Goal: Task Accomplishment & Management: Complete application form

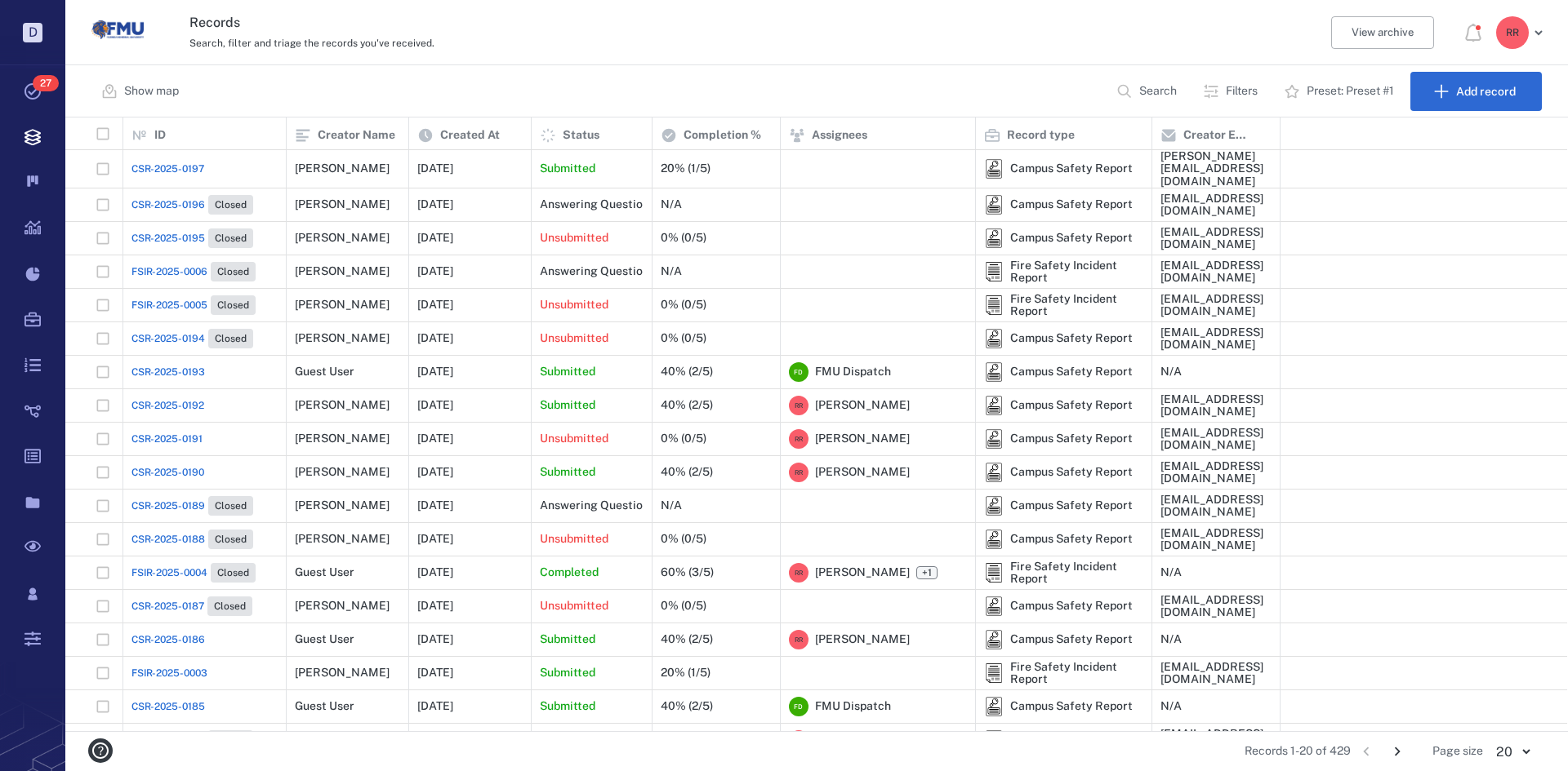
click at [178, 365] on span "CSR-2025-0193" at bounding box center [168, 372] width 73 height 15
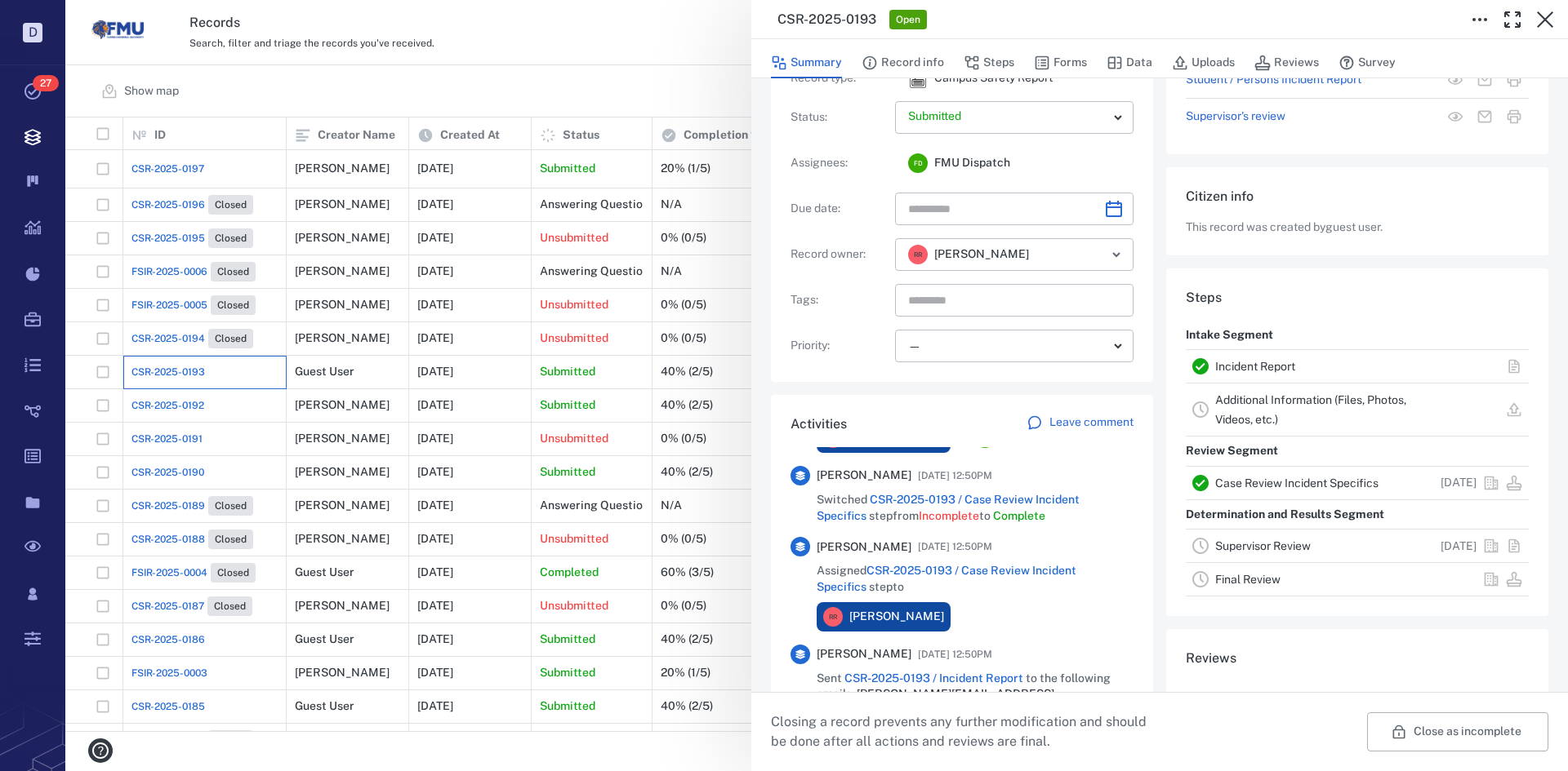
scroll to position [82, 0]
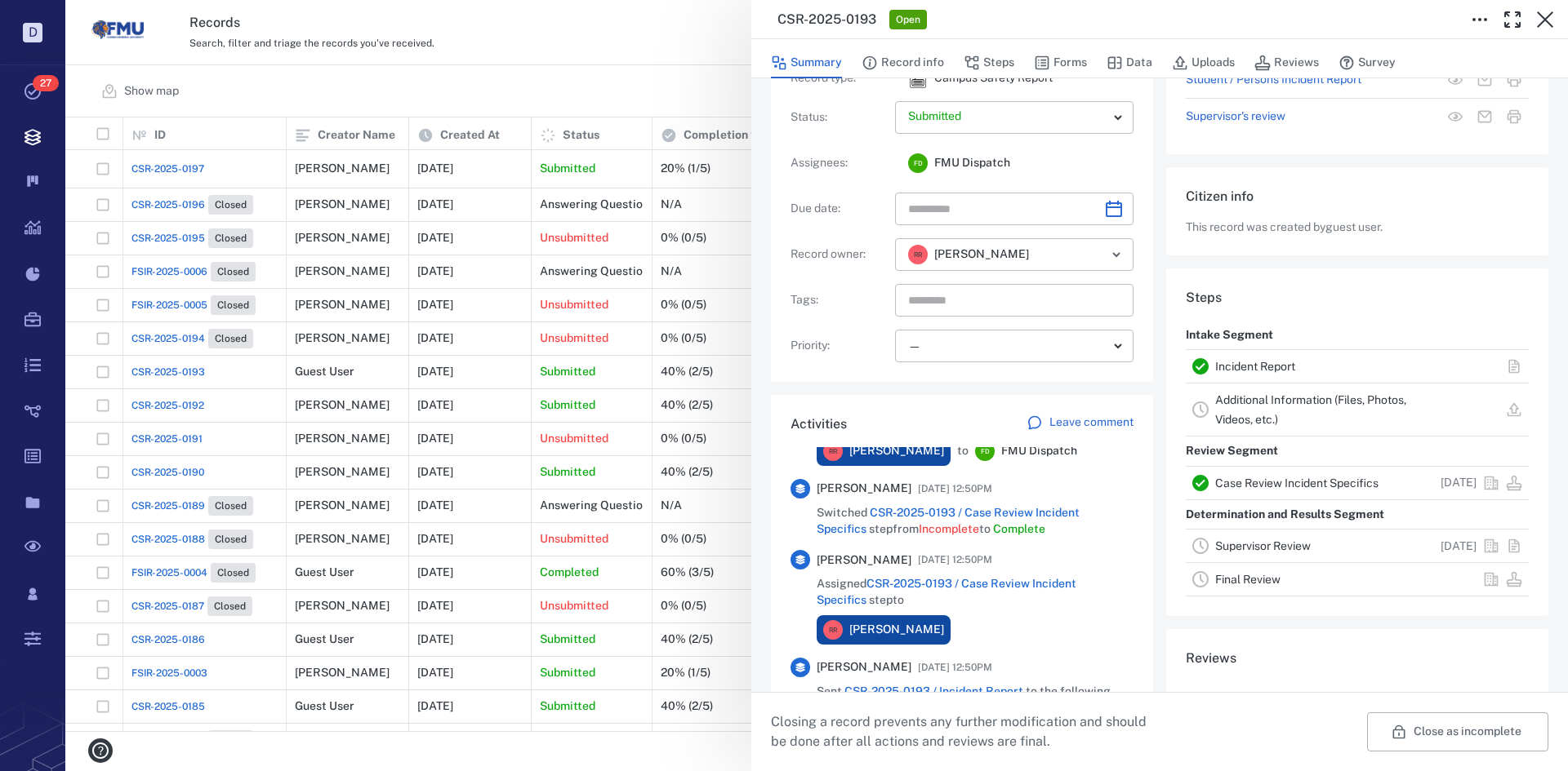
click at [1247, 483] on link "Case Review Incident Specifics" at bounding box center [1297, 483] width 164 height 13
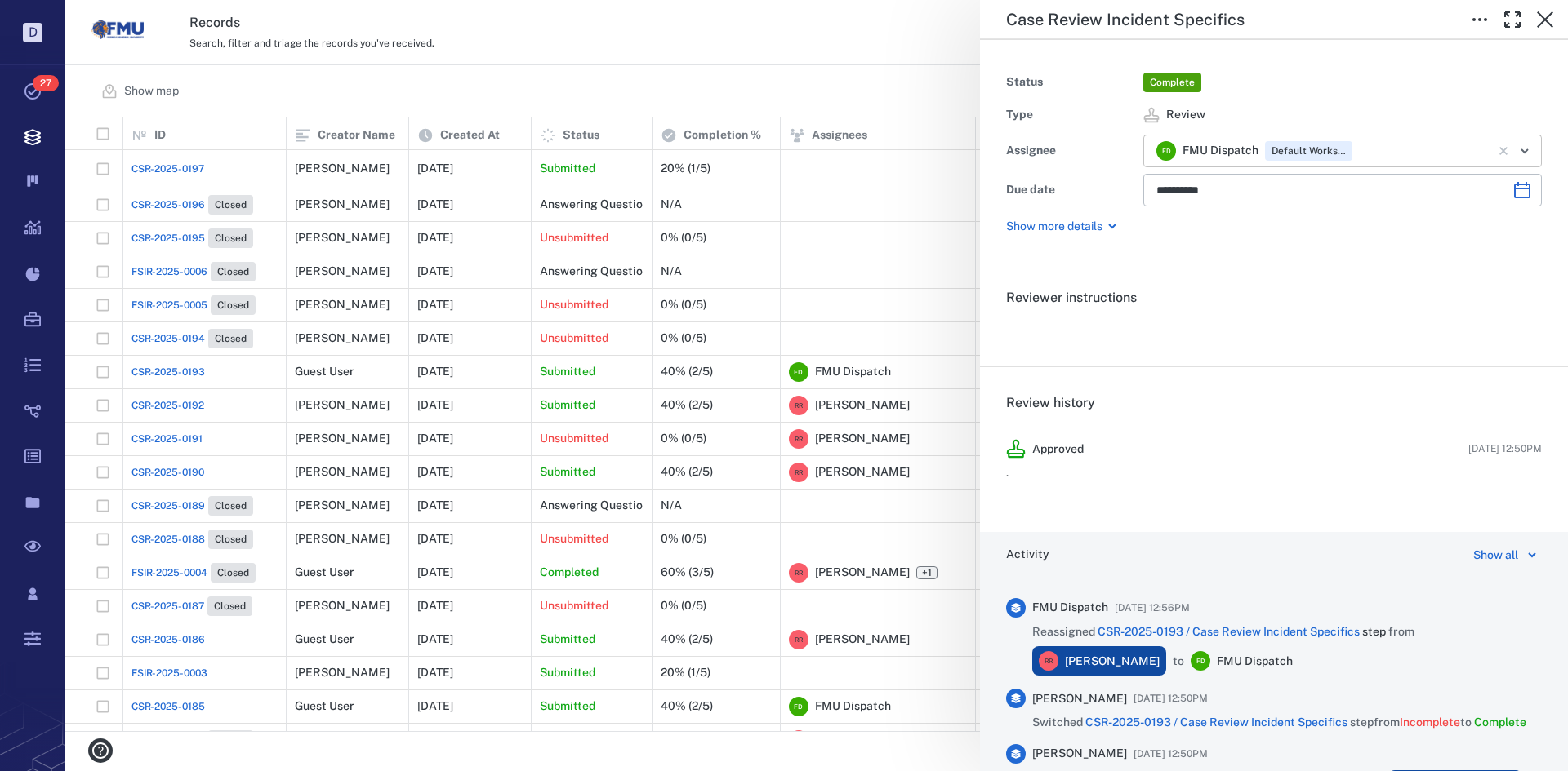
click at [1515, 143] on icon "Open" at bounding box center [1524, 150] width 19 height 19
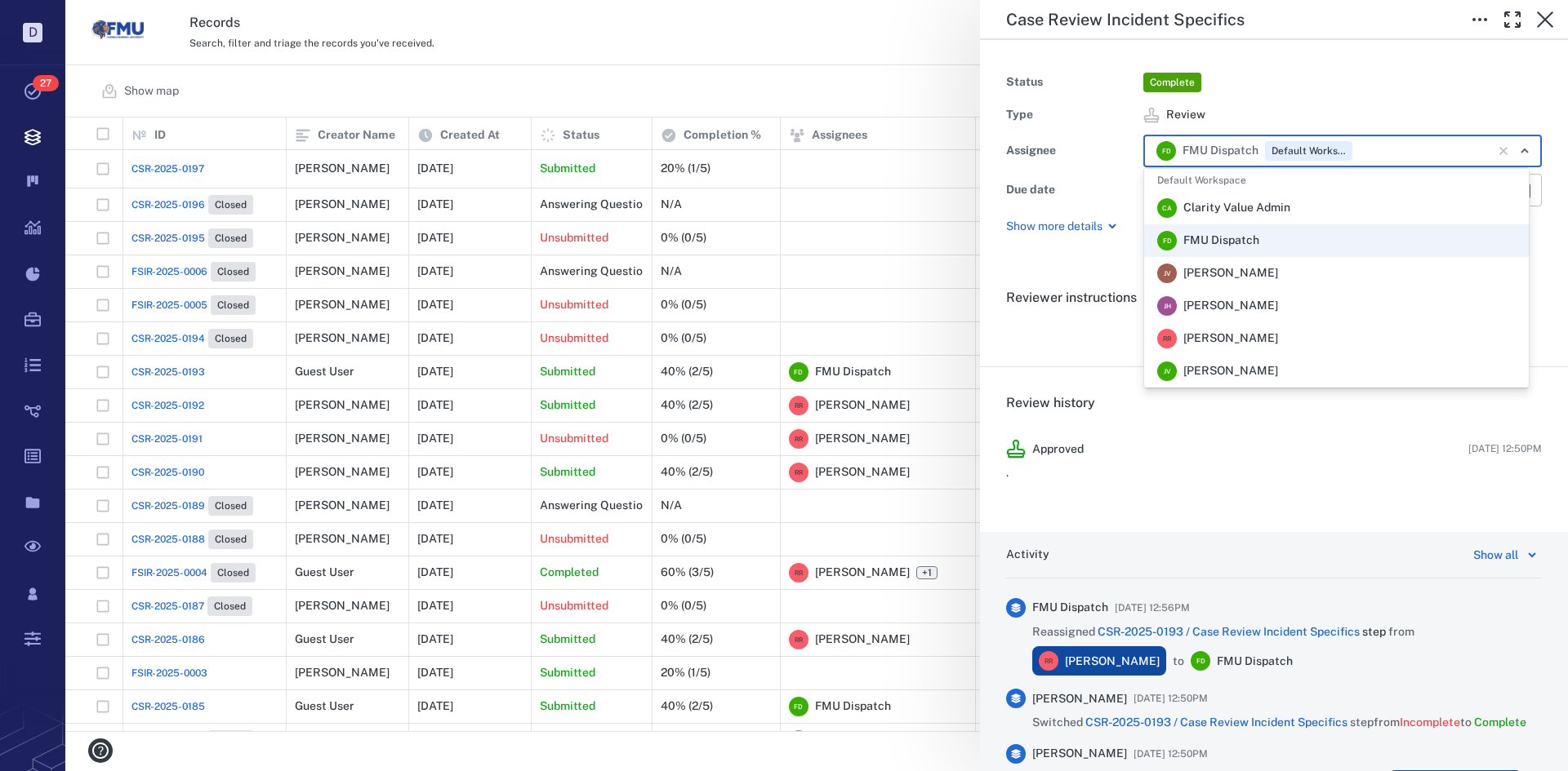
click at [1238, 342] on span "[PERSON_NAME]" at bounding box center [1230, 339] width 94 height 17
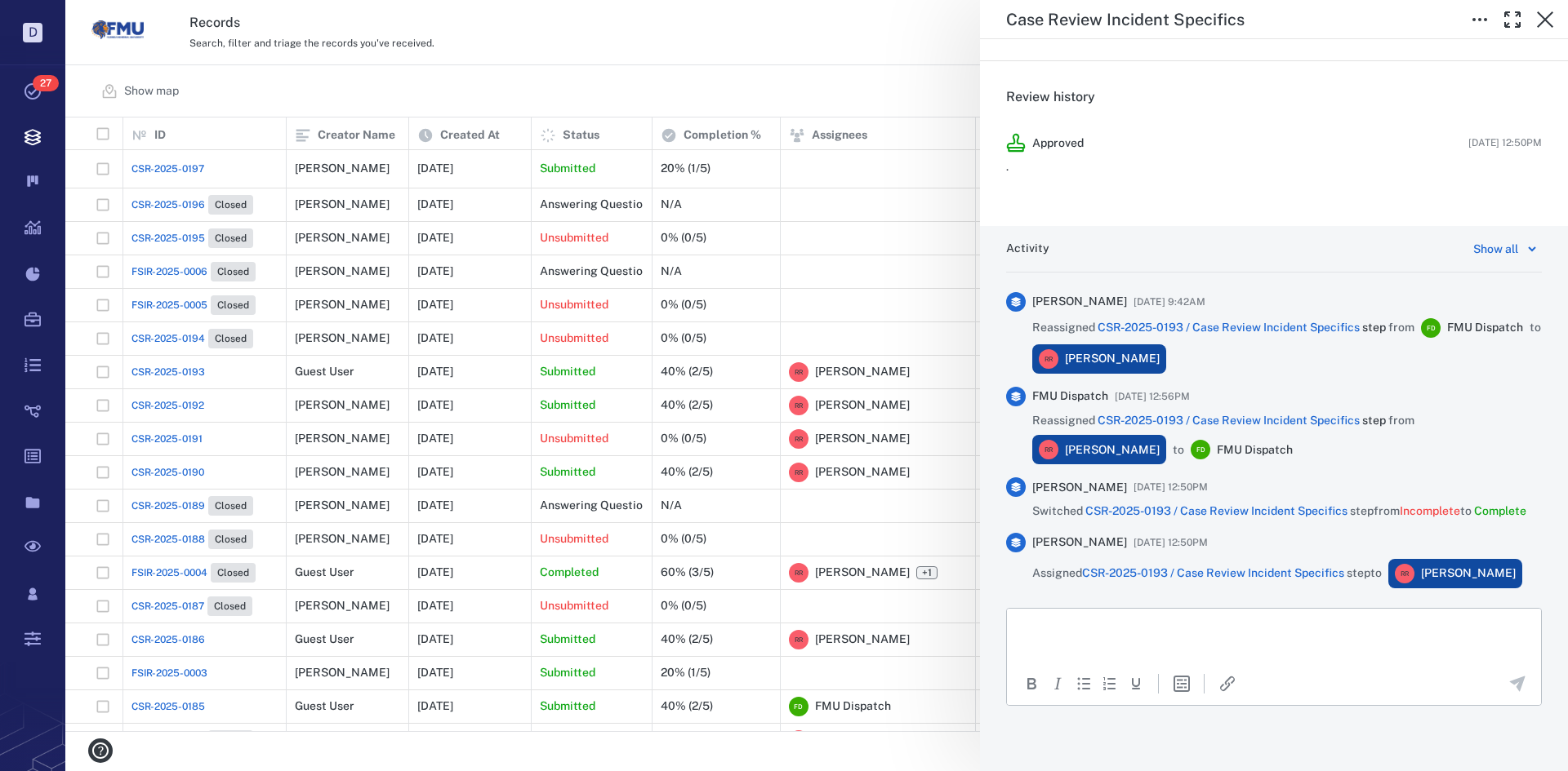
scroll to position [345, 0]
click at [1552, 15] on icon "button" at bounding box center [1545, 19] width 19 height 19
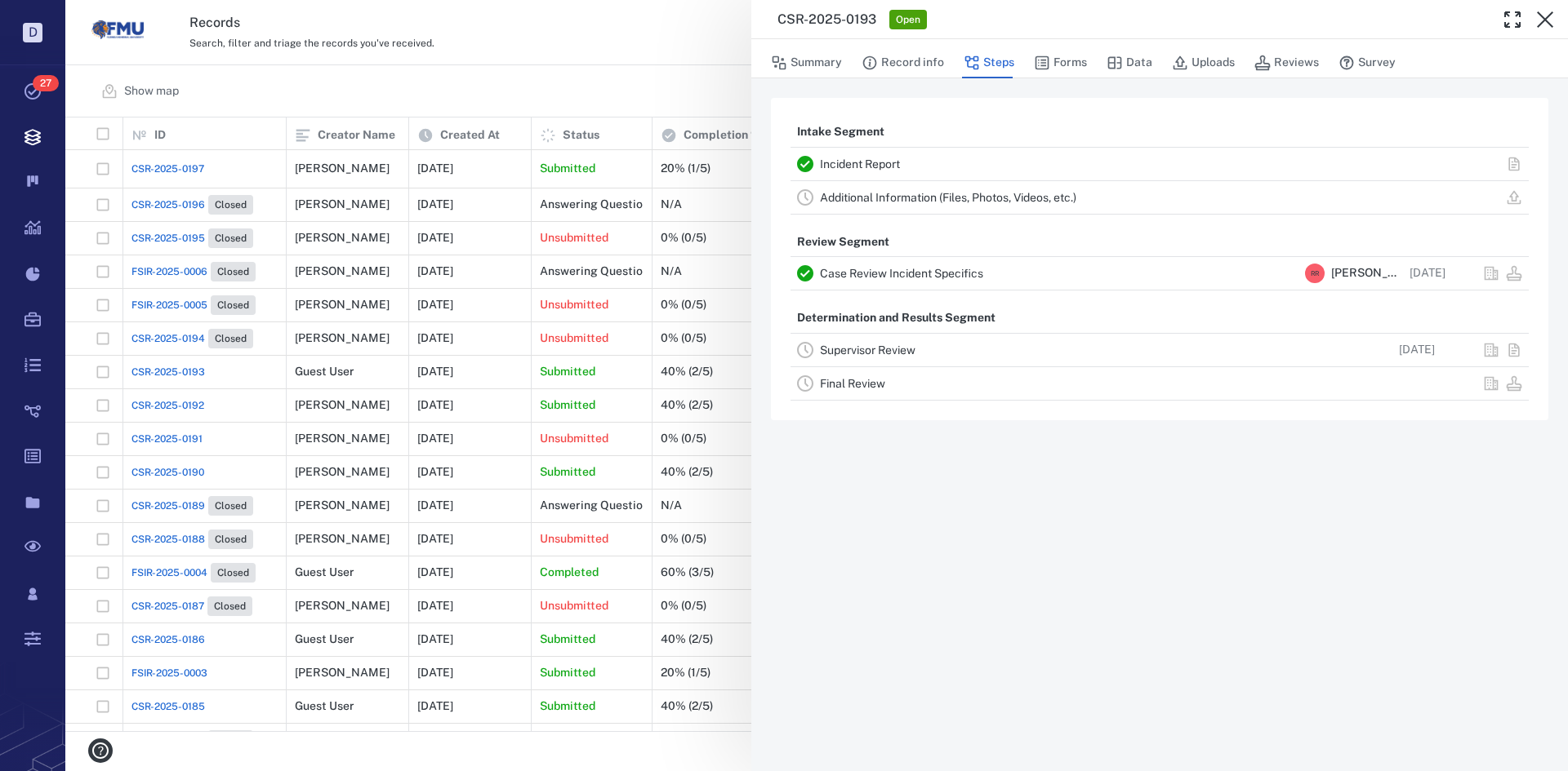
click at [875, 164] on link "Incident Report" at bounding box center [860, 164] width 80 height 13
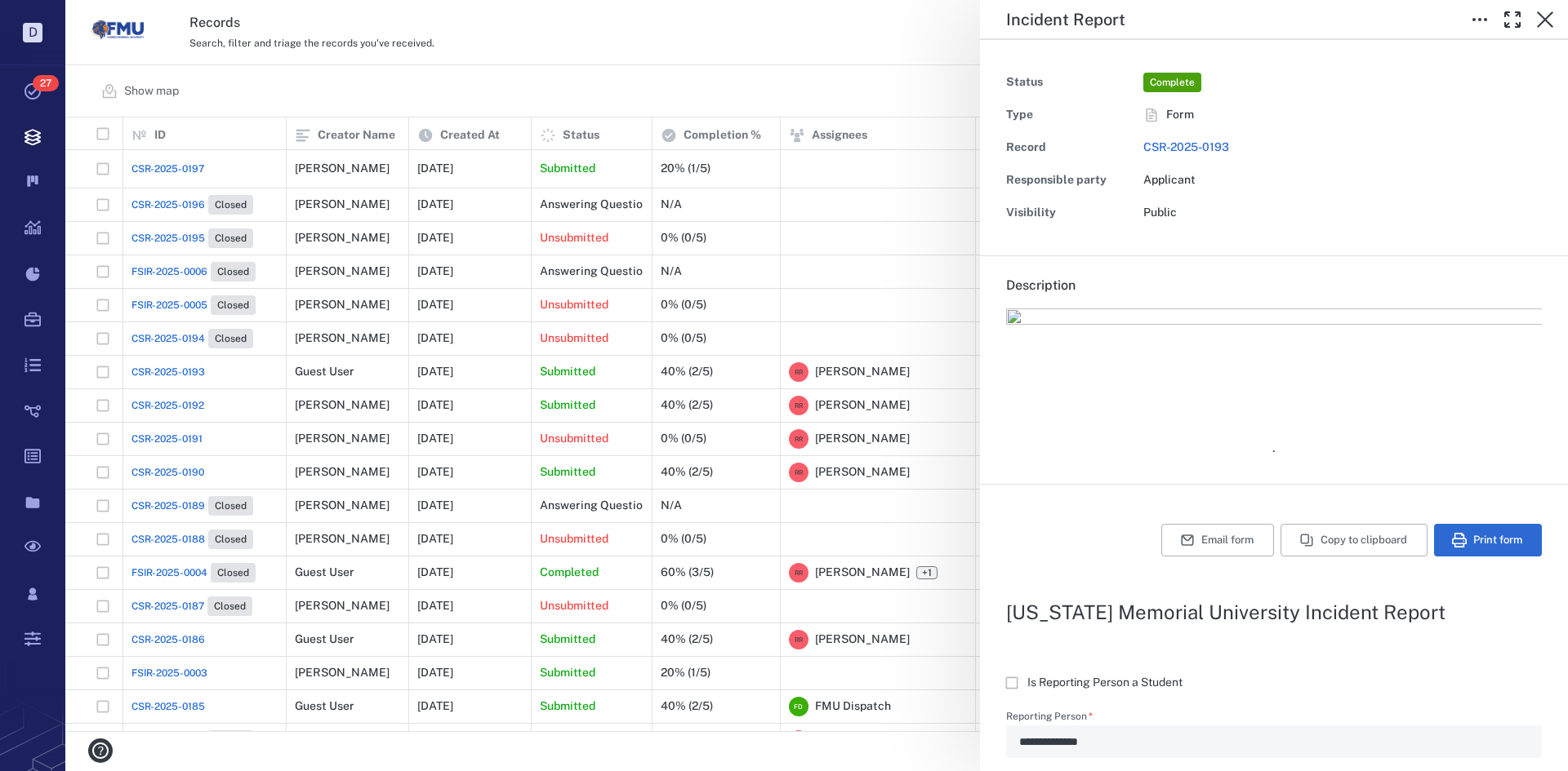
click at [172, 169] on div "**********" at bounding box center [817, 386] width 1503 height 771
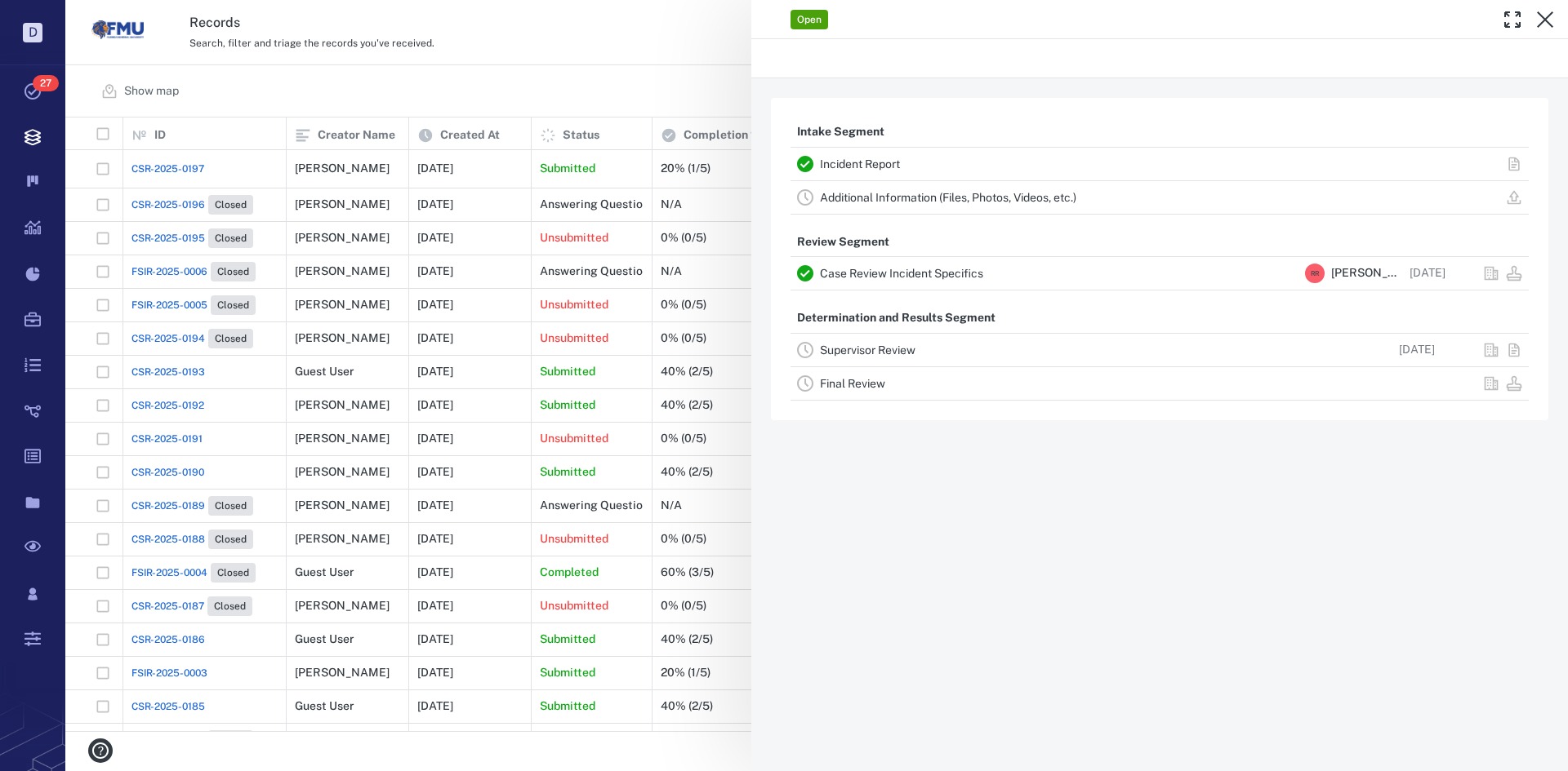
click at [182, 165] on div "Open Intake Segment Incident Report Additional Information (Files, Photos, Vide…" at bounding box center [817, 386] width 1503 height 771
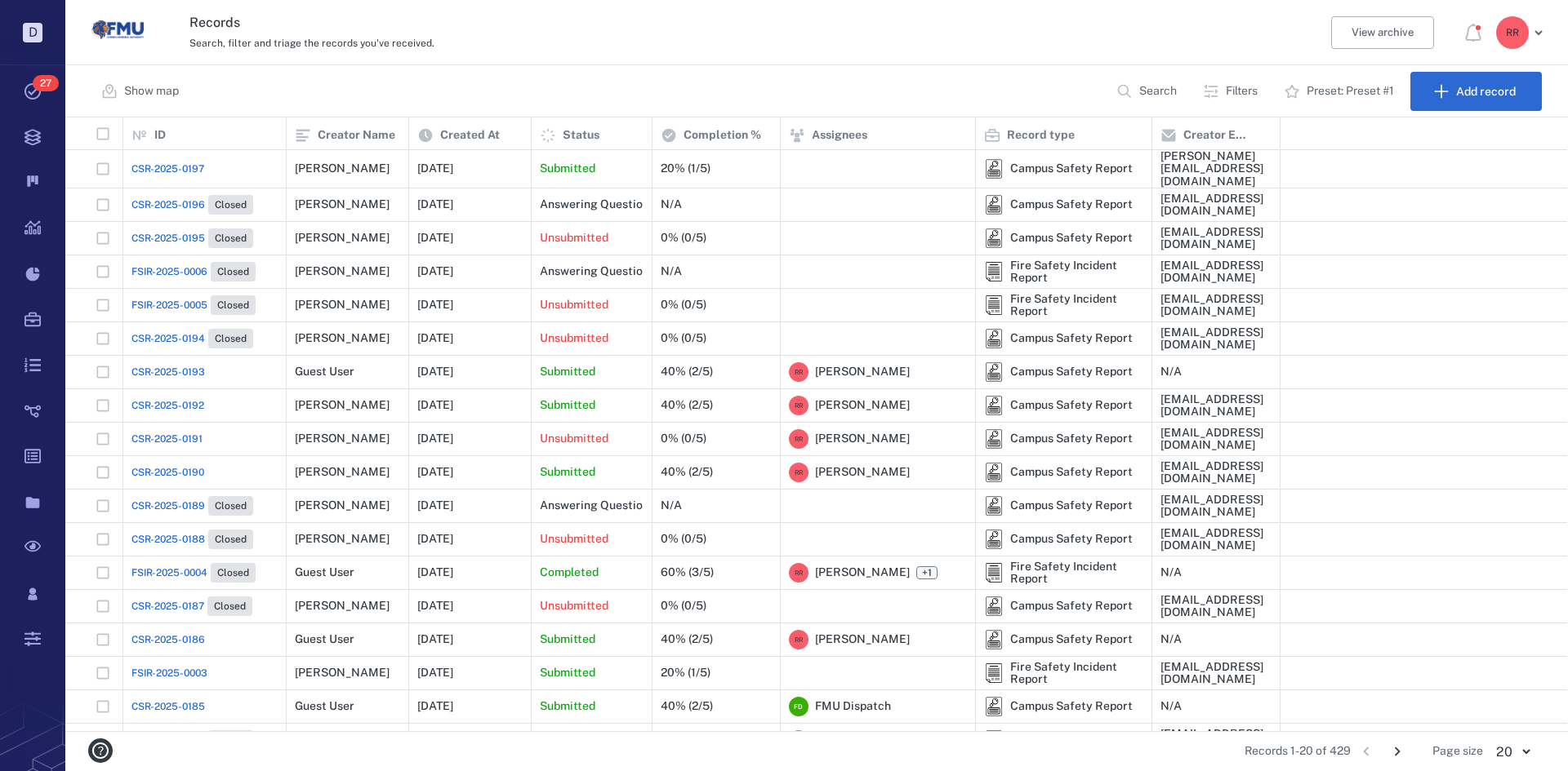
click at [171, 168] on span "CSR-2025-0197" at bounding box center [167, 169] width 73 height 15
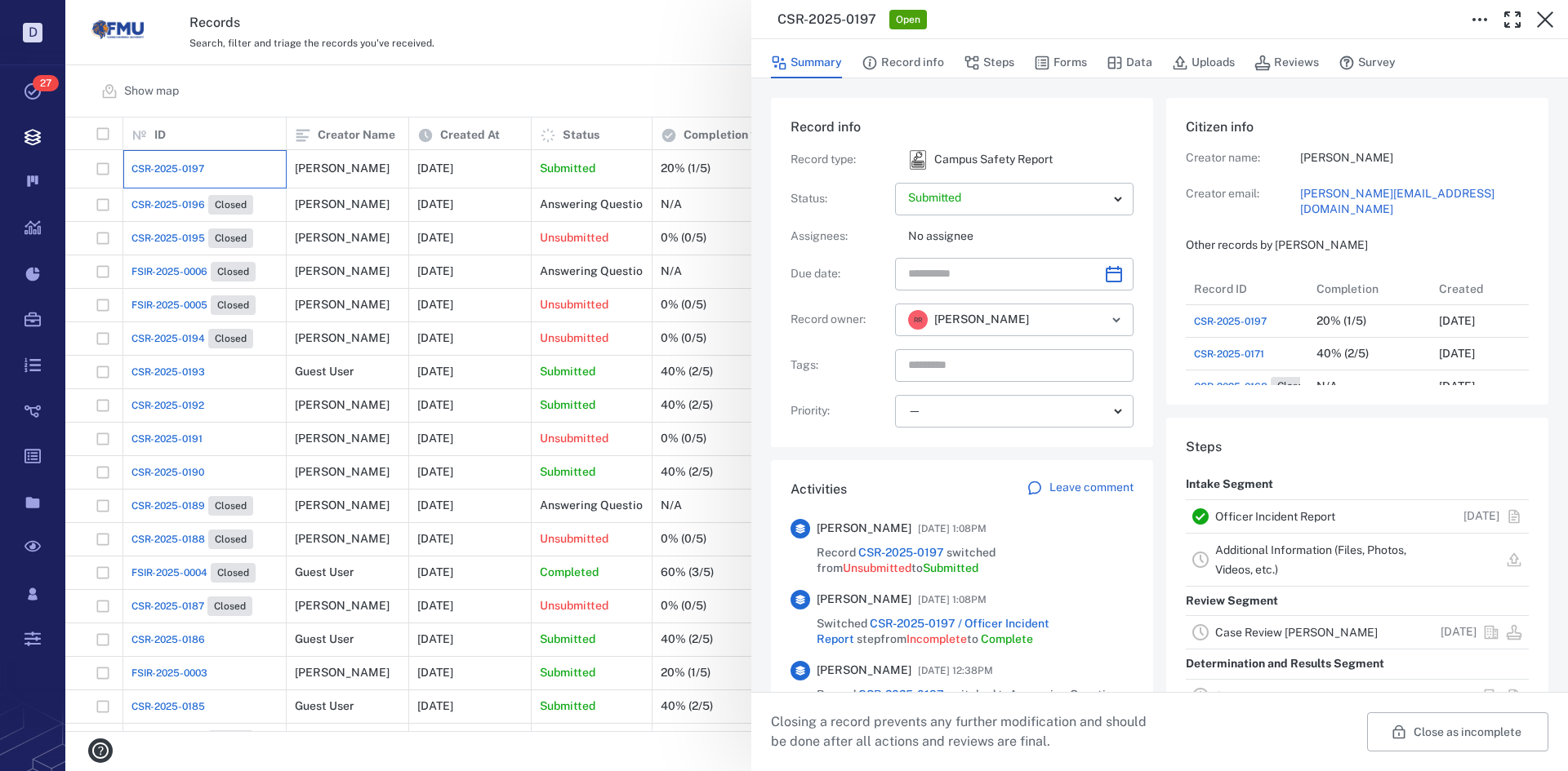
scroll to position [13, 13]
click at [1247, 512] on link "Officer Incident Report" at bounding box center [1275, 517] width 120 height 13
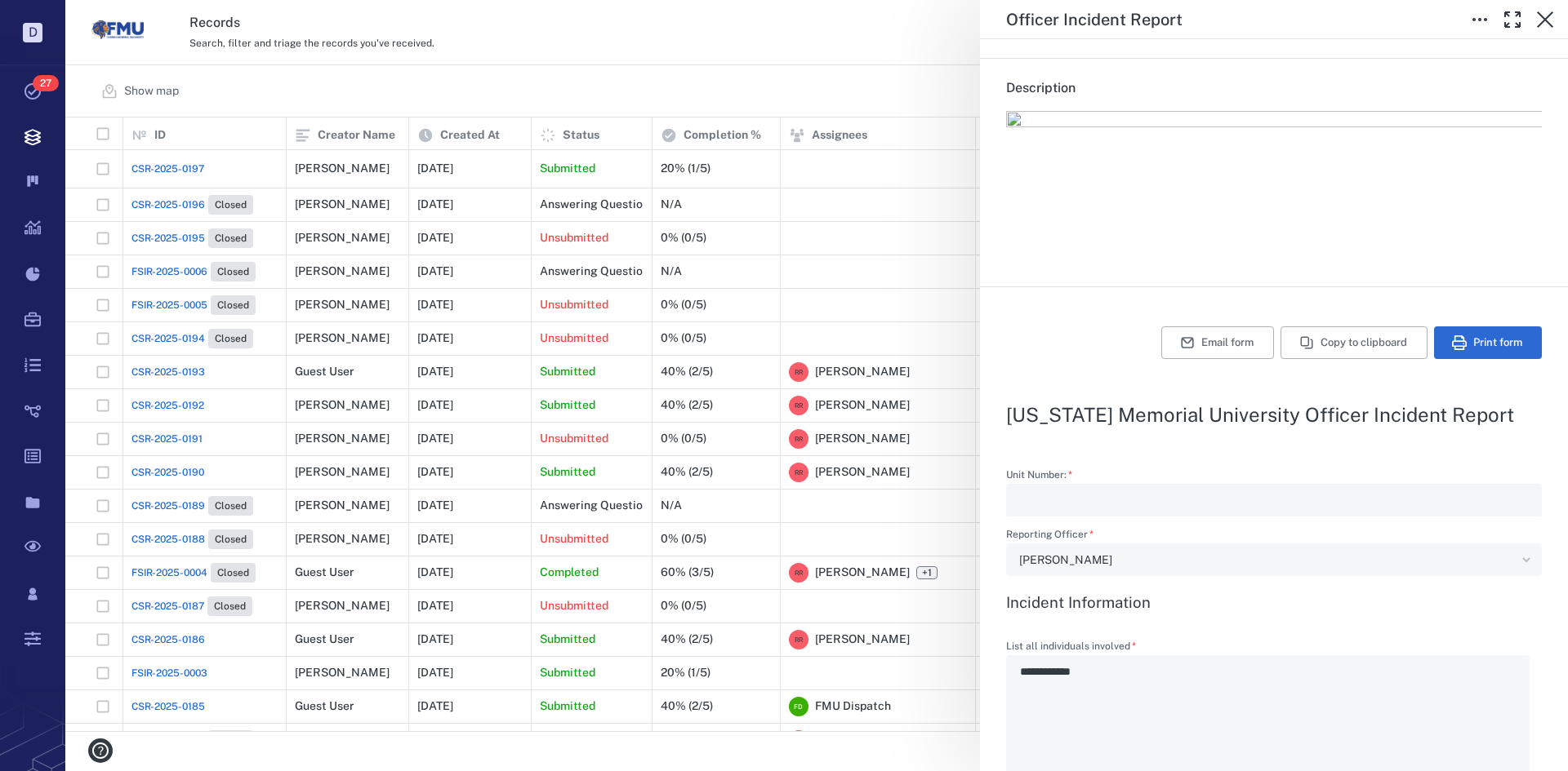
scroll to position [164, 0]
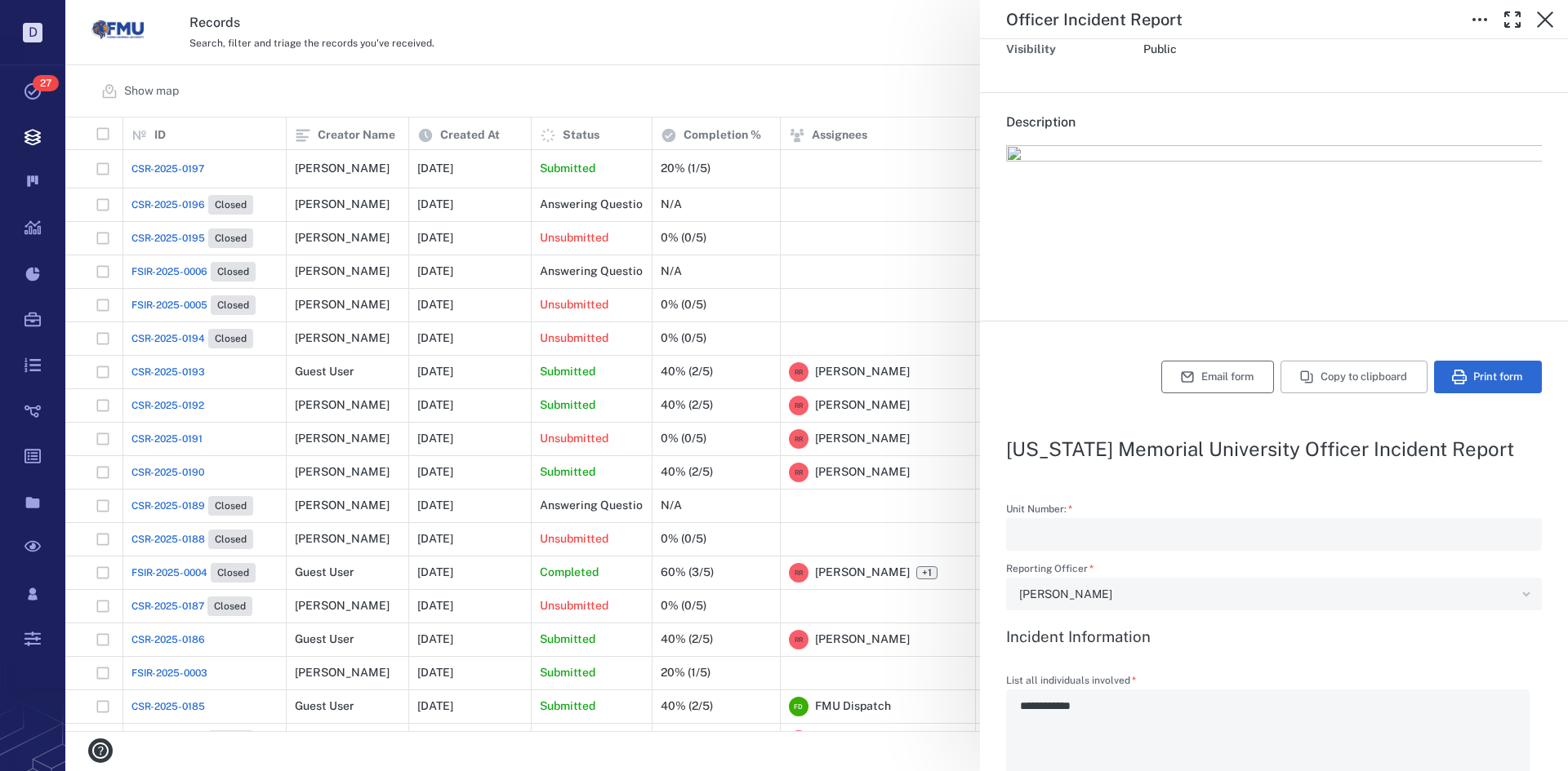
click at [1207, 377] on button "Email form" at bounding box center [1217, 376] width 113 height 33
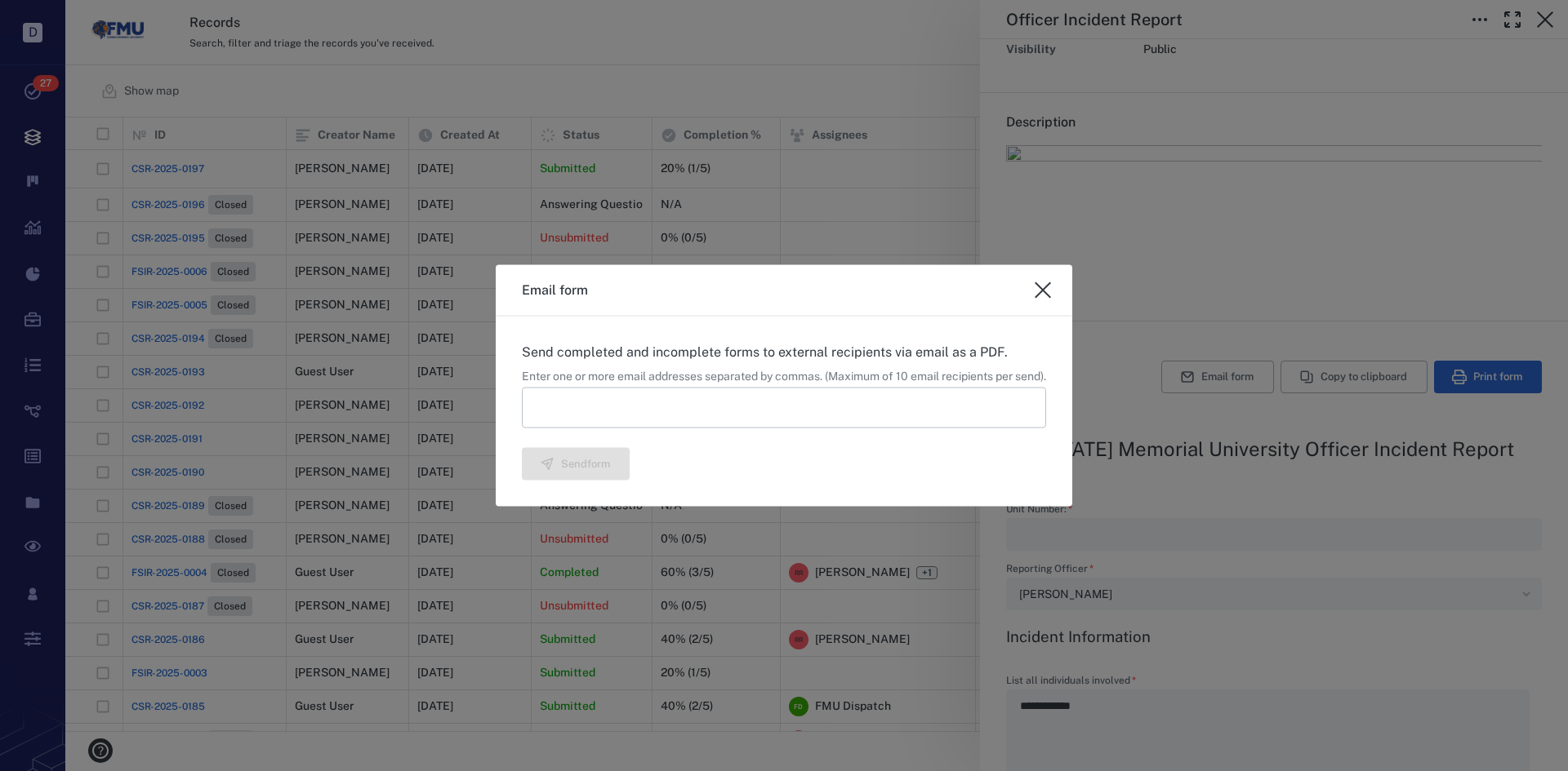
type textarea "*"
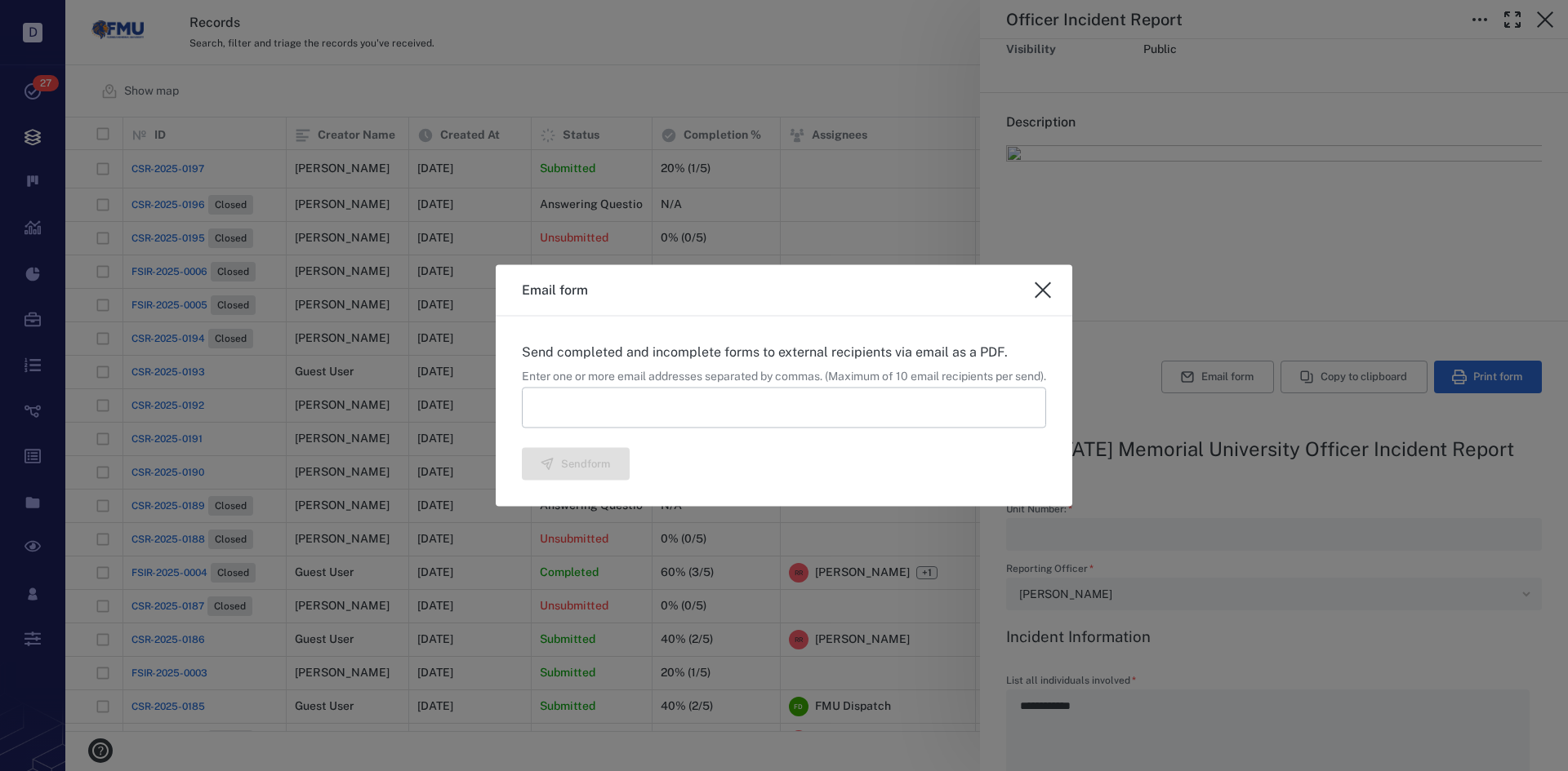
type textarea "*"
click at [599, 416] on input at bounding box center [784, 408] width 524 height 41
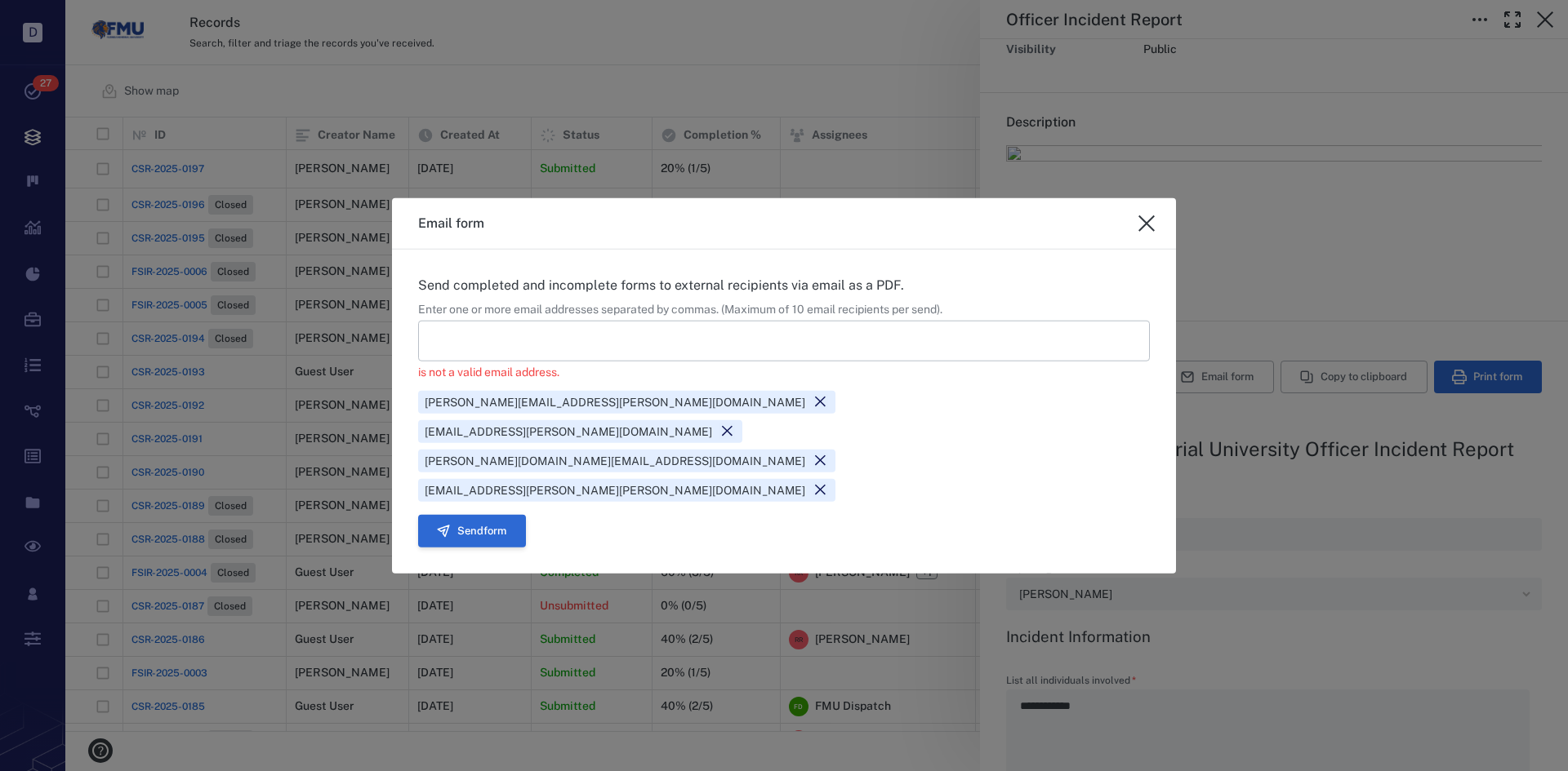
click at [494, 515] on button "Send form" at bounding box center [472, 531] width 108 height 33
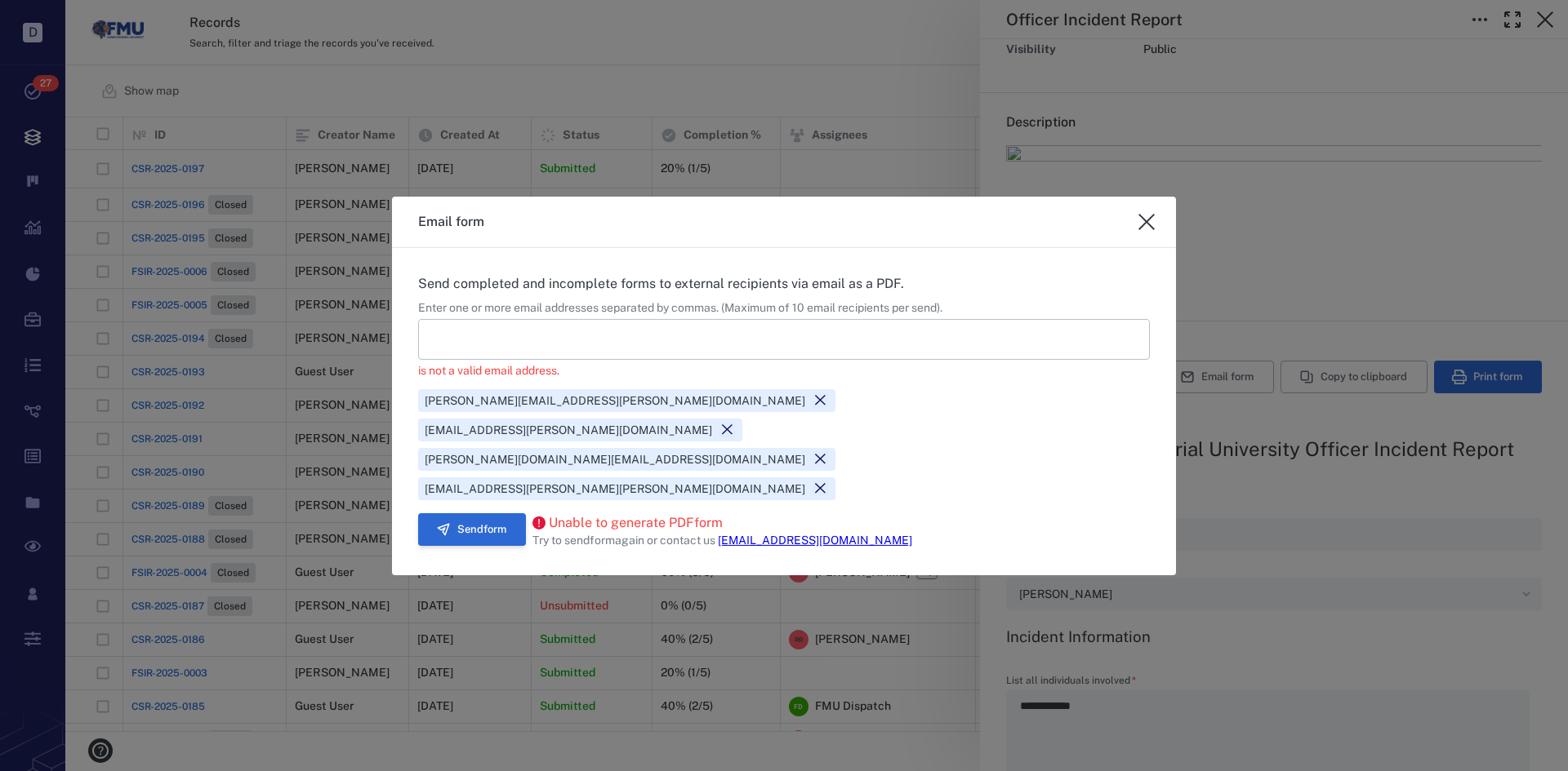
click at [475, 513] on button "Send form" at bounding box center [472, 529] width 108 height 33
click at [726, 360] on input at bounding box center [784, 339] width 731 height 41
click at [500, 513] on button "Send form" at bounding box center [472, 529] width 108 height 33
click at [1144, 232] on icon "close" at bounding box center [1146, 221] width 19 height 19
type textarea "*"
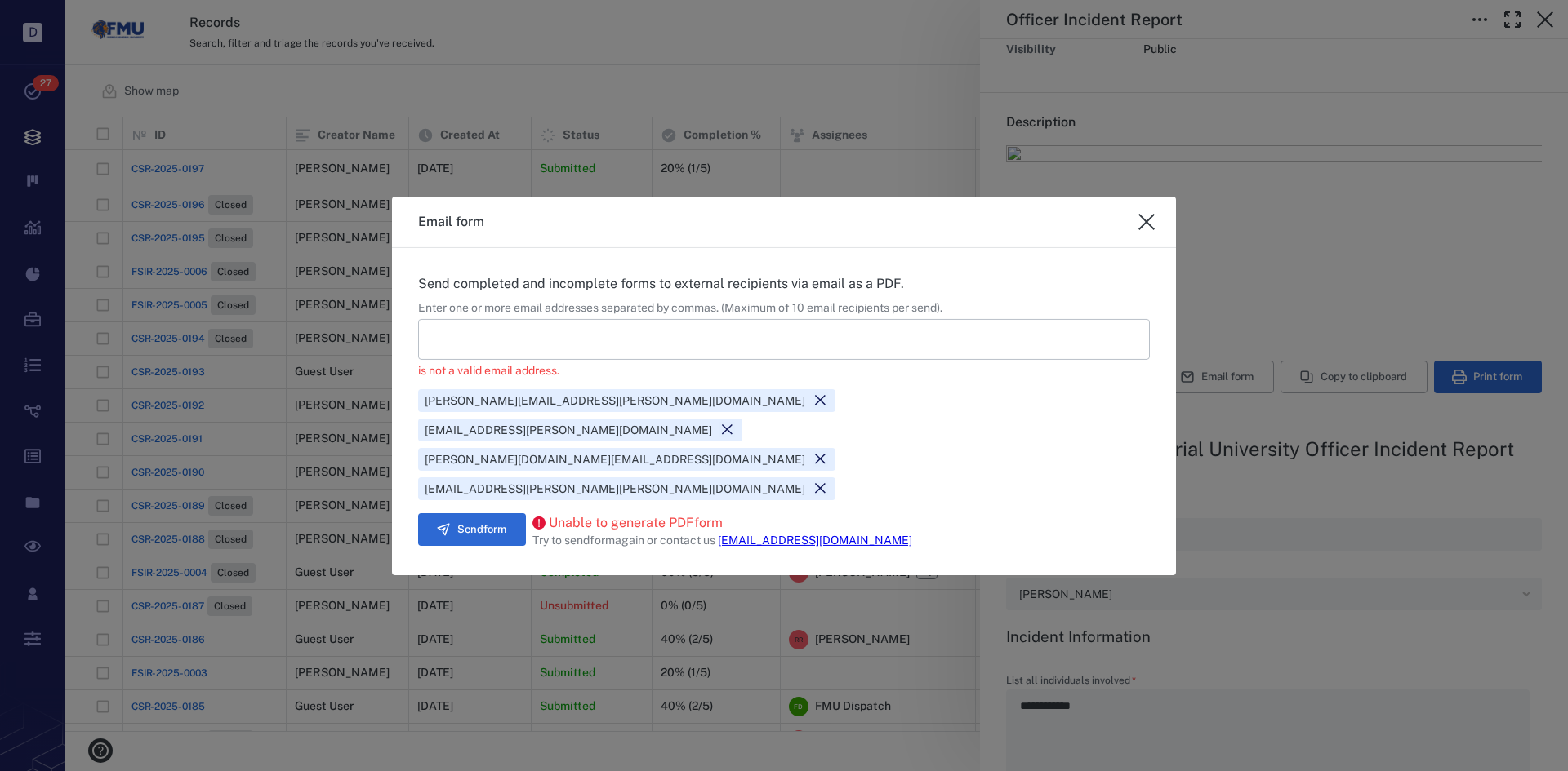
type textarea "*"
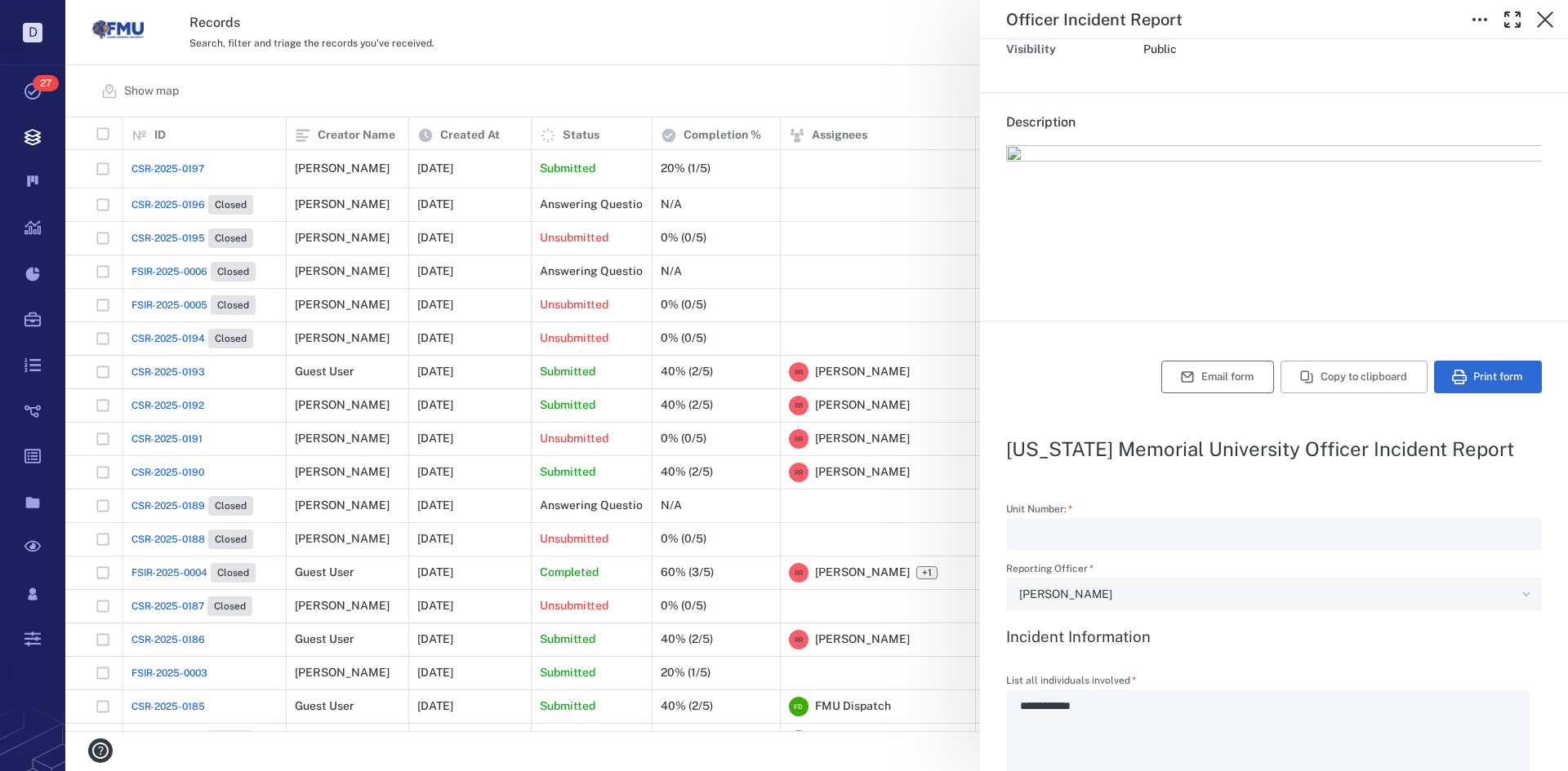
click at [1193, 377] on button "Email form" at bounding box center [1217, 376] width 113 height 33
type textarea "*"
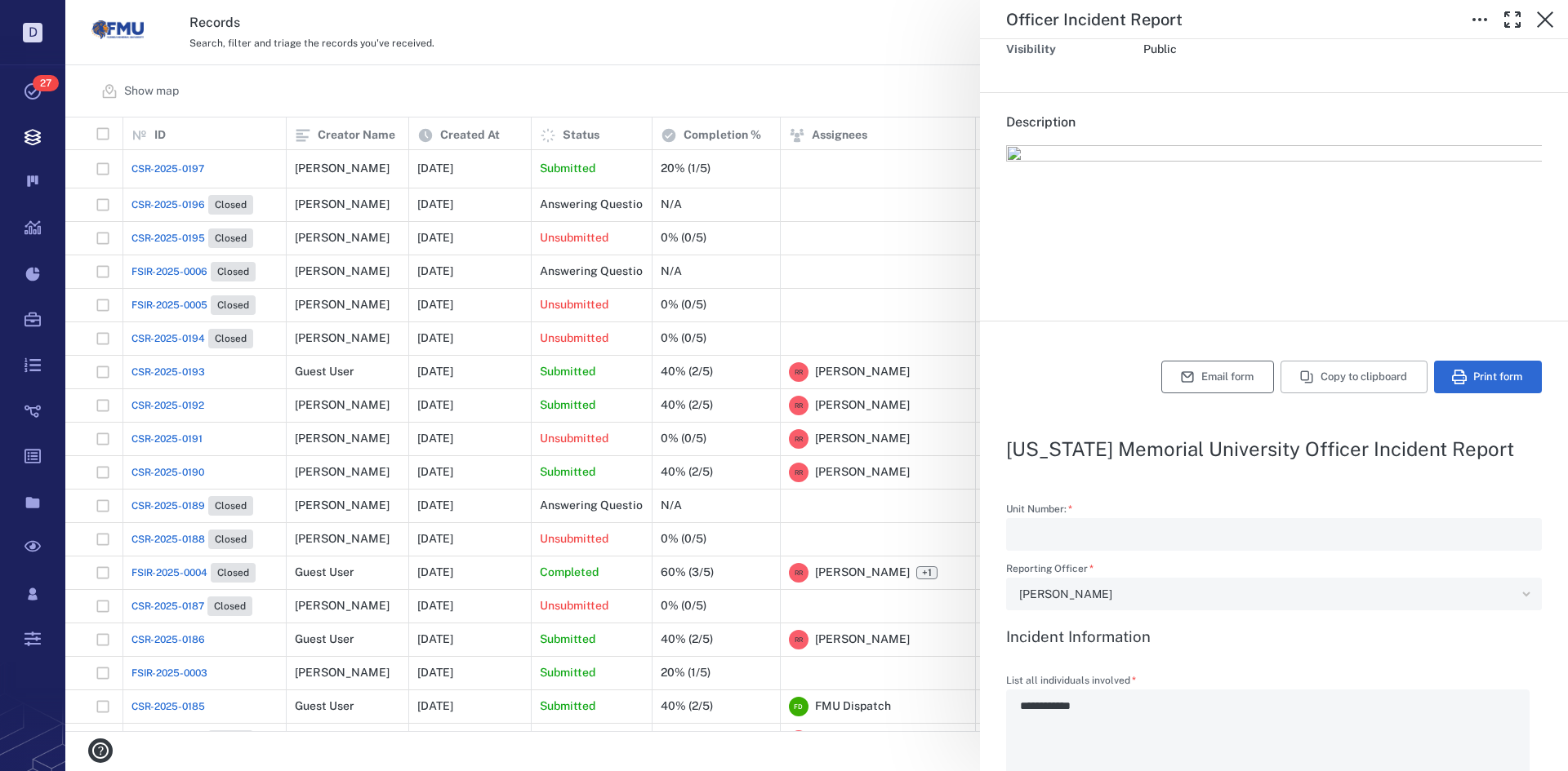
type textarea "*"
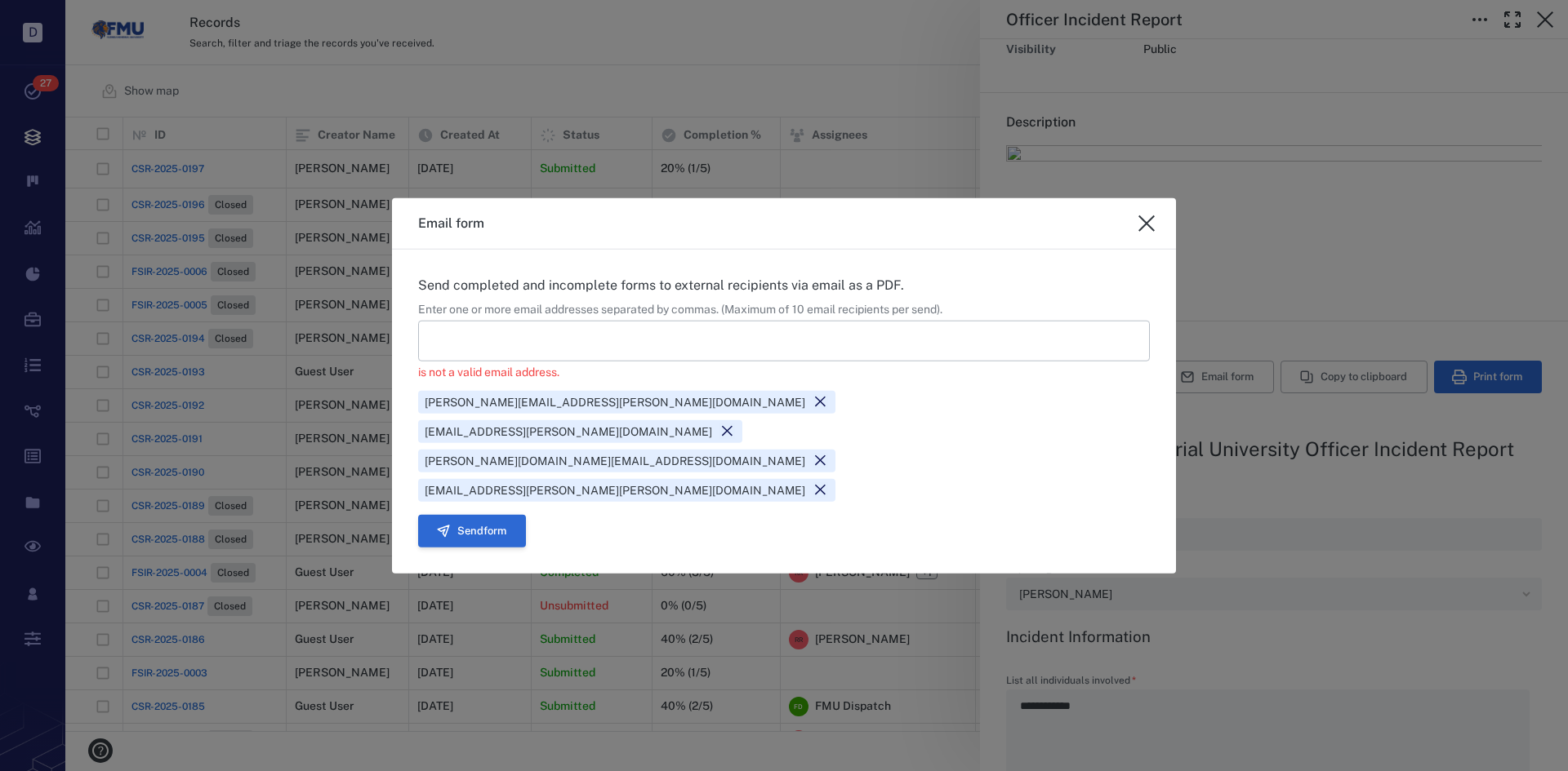
click at [501, 515] on button "Send form" at bounding box center [472, 531] width 108 height 33
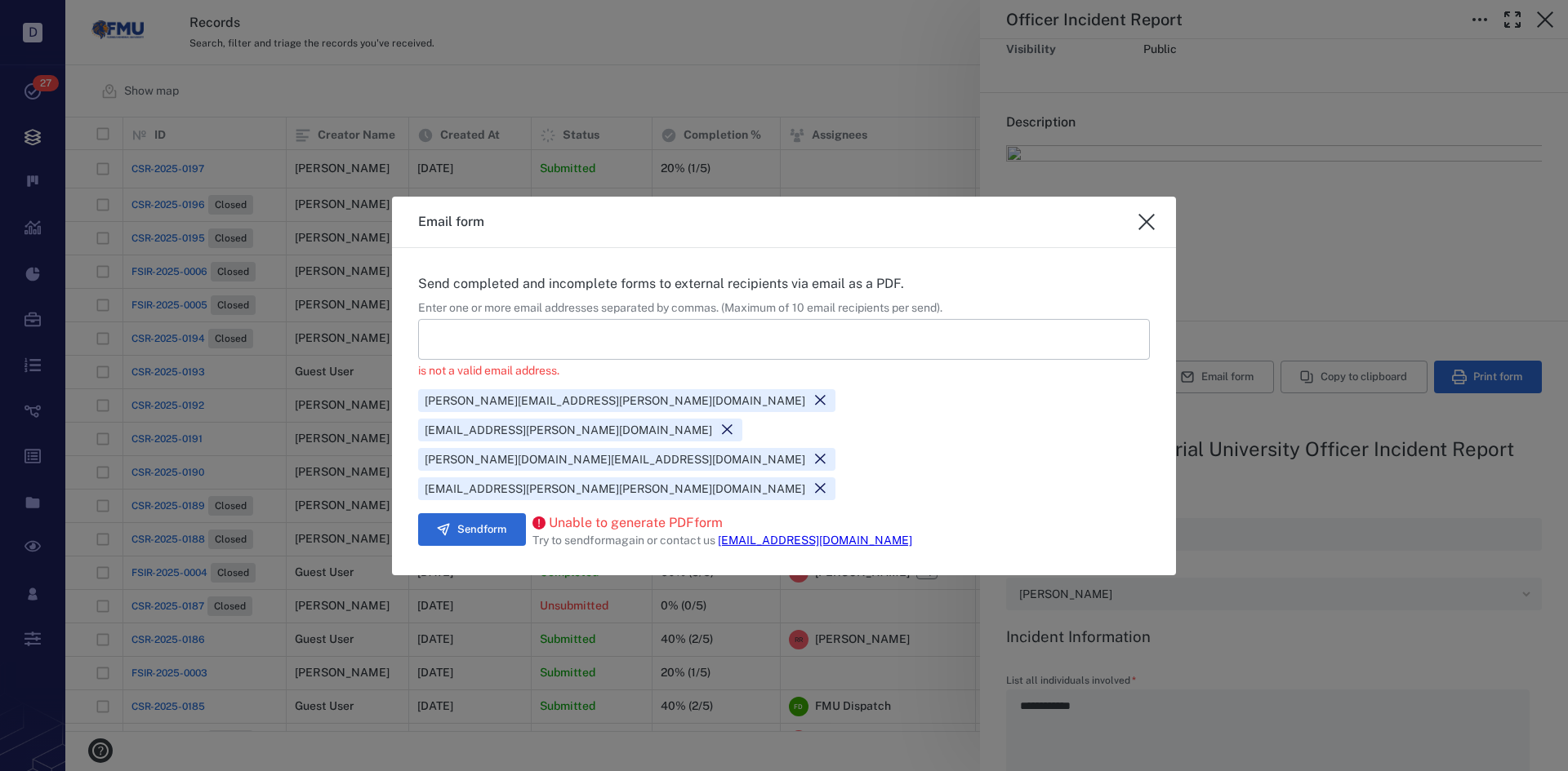
click at [1144, 232] on icon "close" at bounding box center [1146, 221] width 19 height 19
type textarea "*"
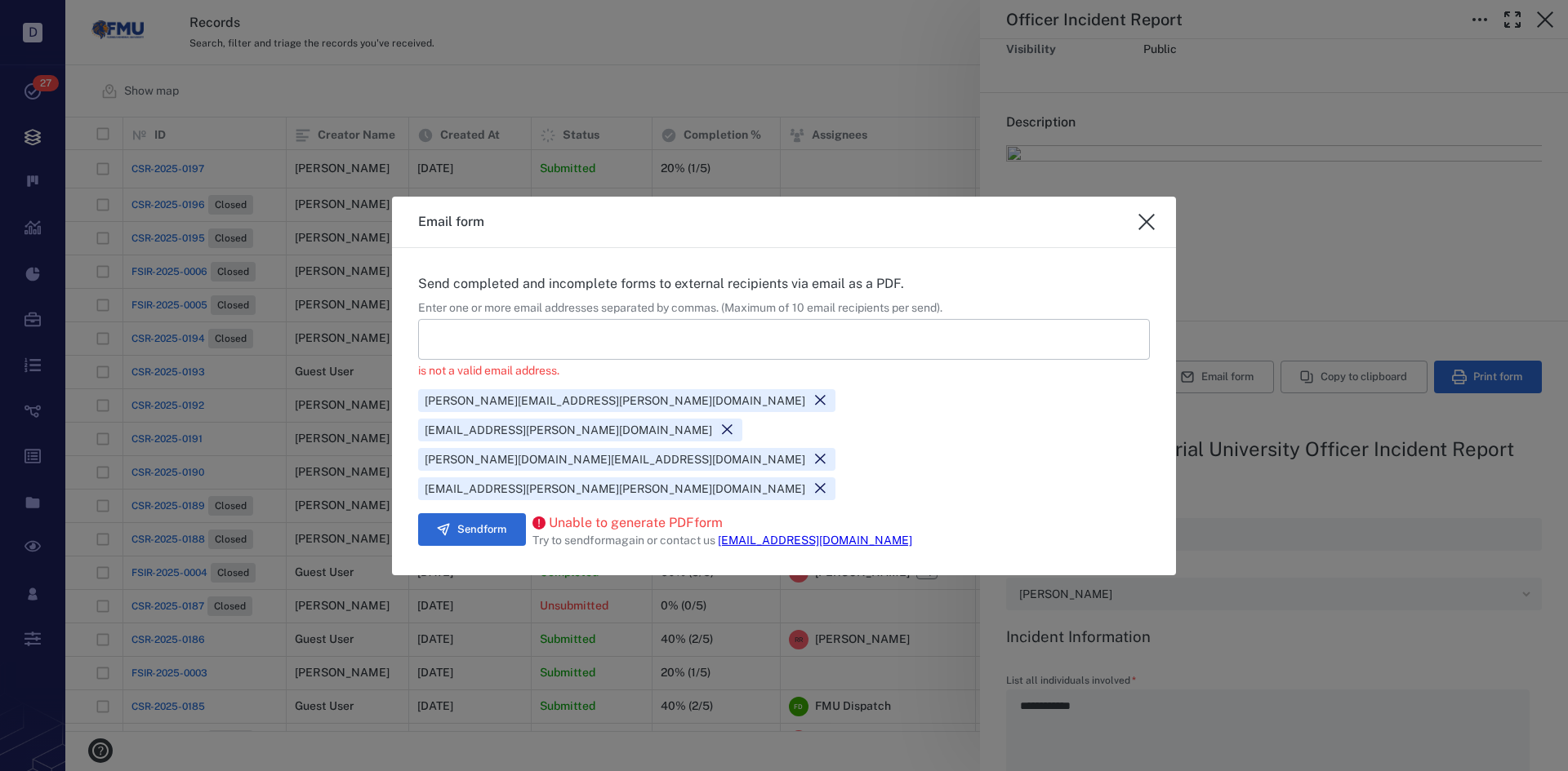
type textarea "*"
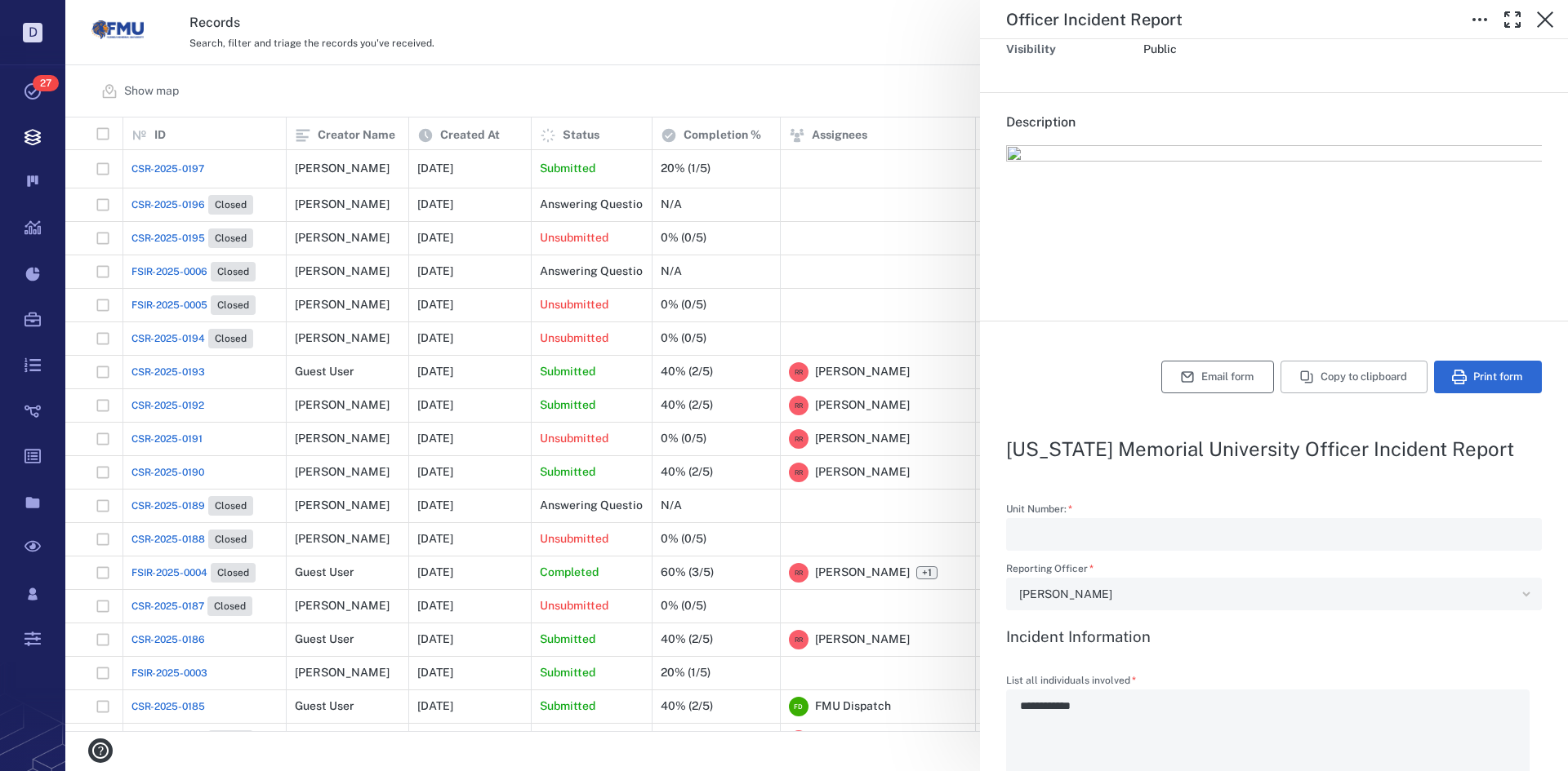
click at [1186, 380] on button "Email form" at bounding box center [1217, 376] width 113 height 33
type textarea "*"
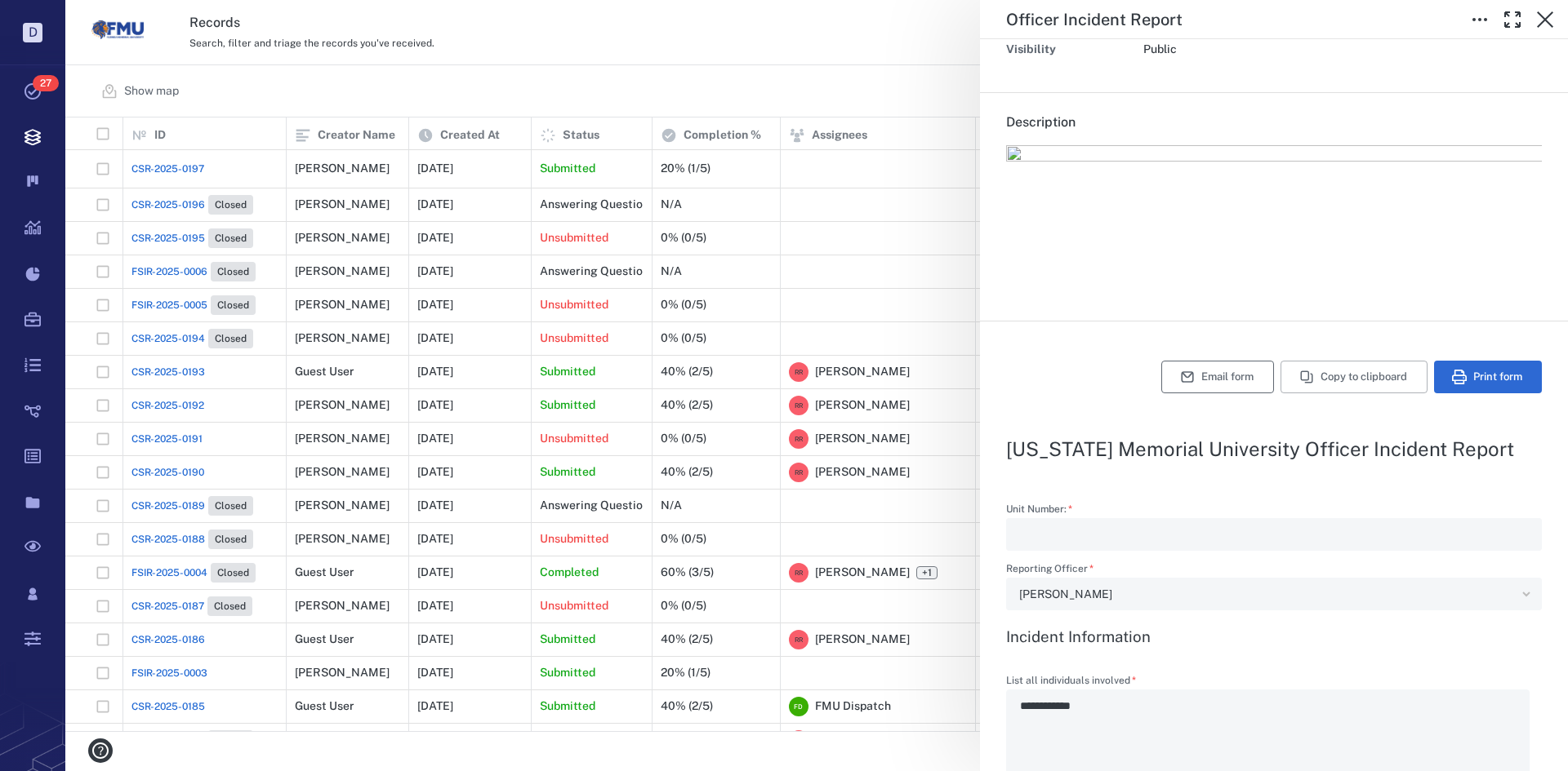
type textarea "*"
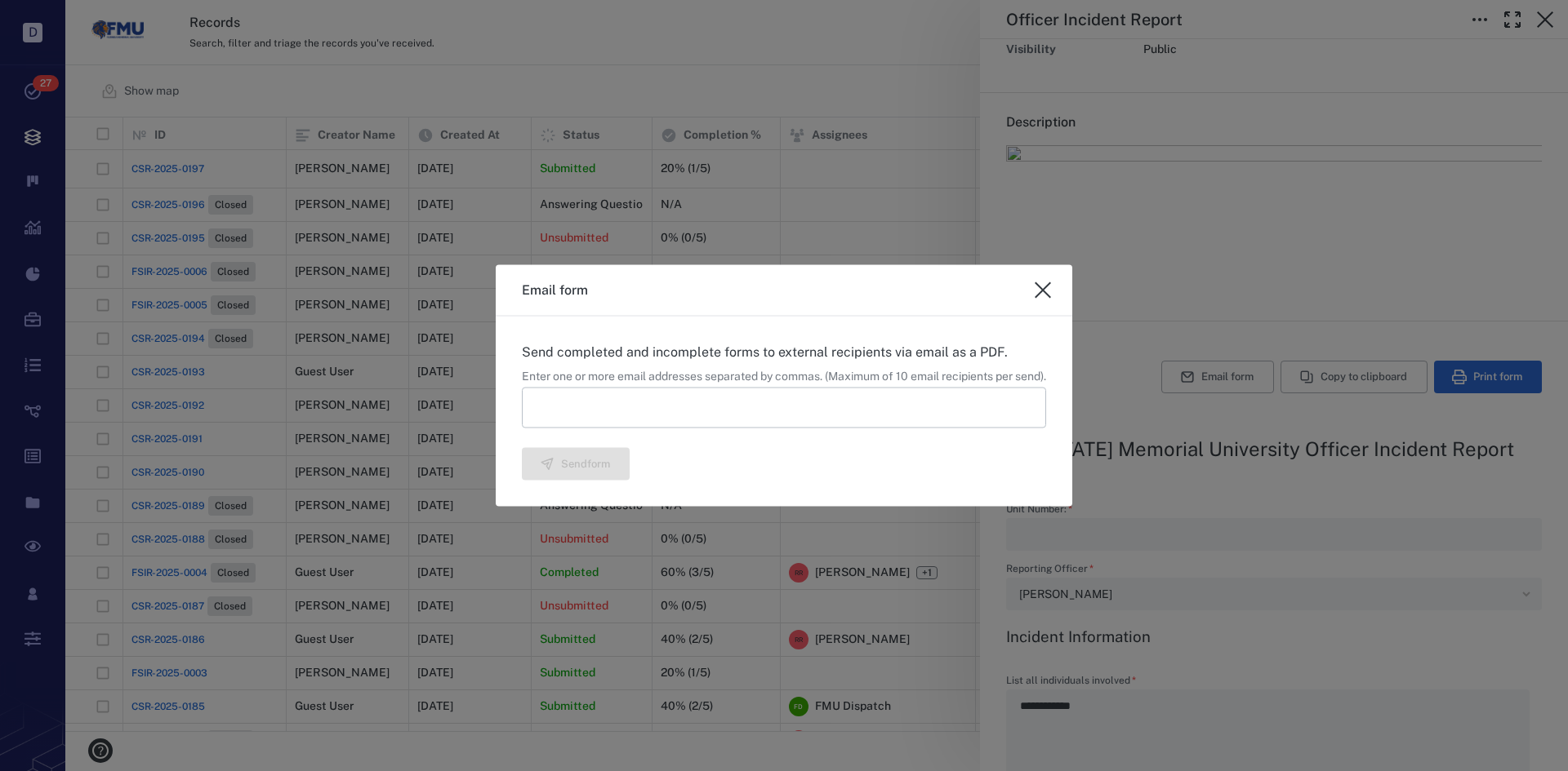
click at [540, 401] on input at bounding box center [784, 408] width 524 height 41
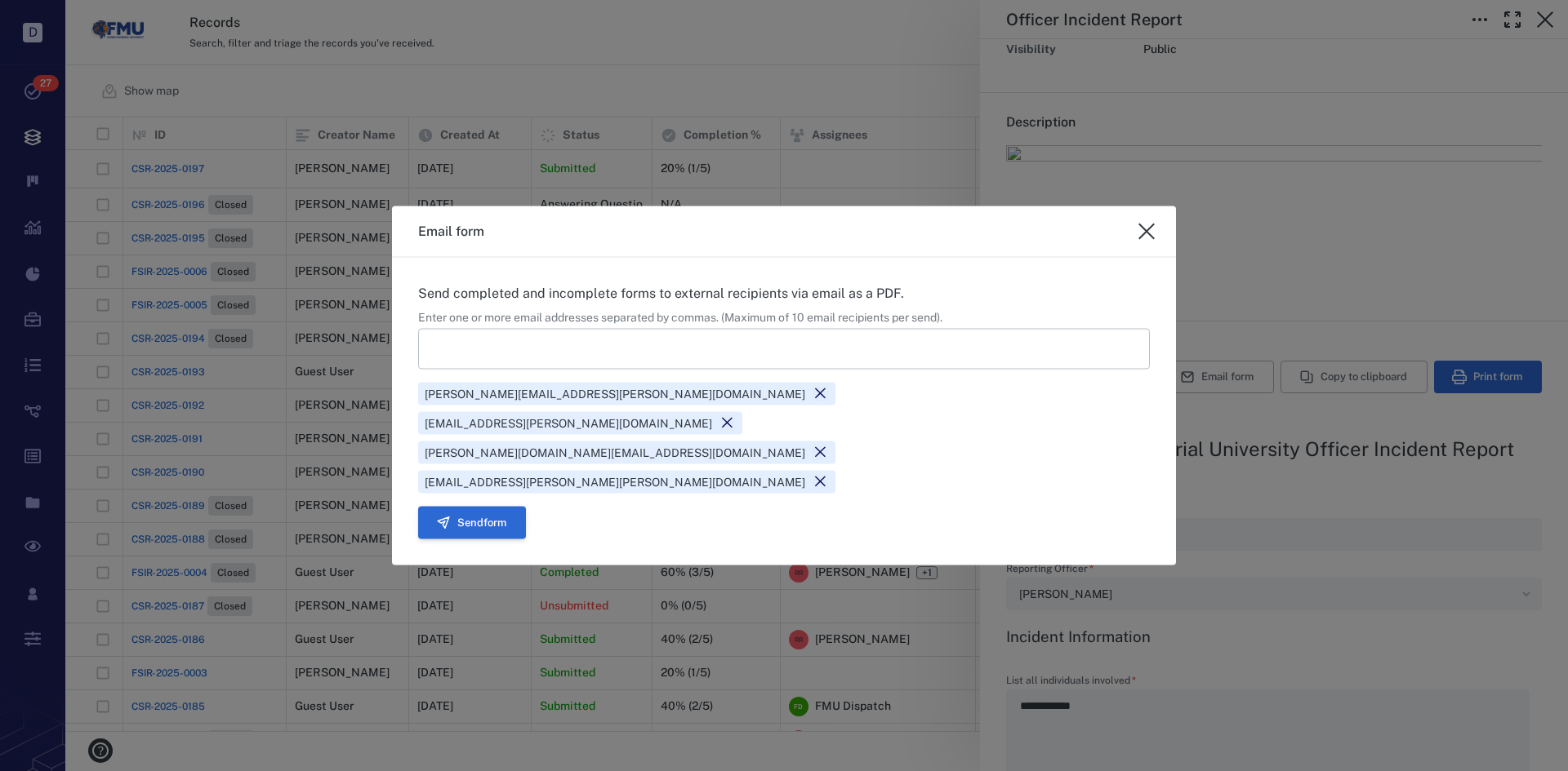
click at [488, 506] on button "Send form" at bounding box center [472, 522] width 108 height 33
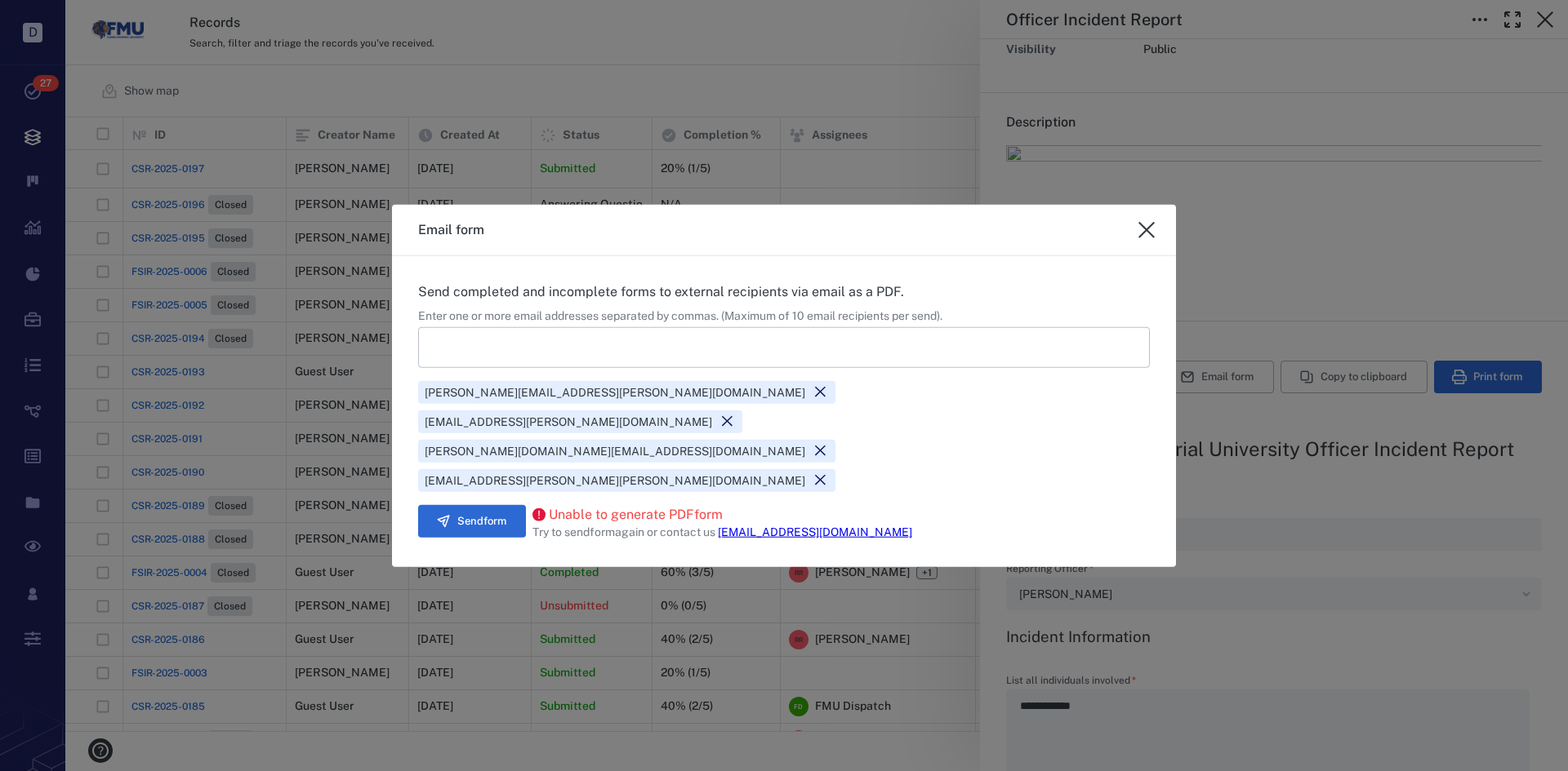
click at [1142, 238] on icon "close" at bounding box center [1147, 229] width 17 height 17
type textarea "*"
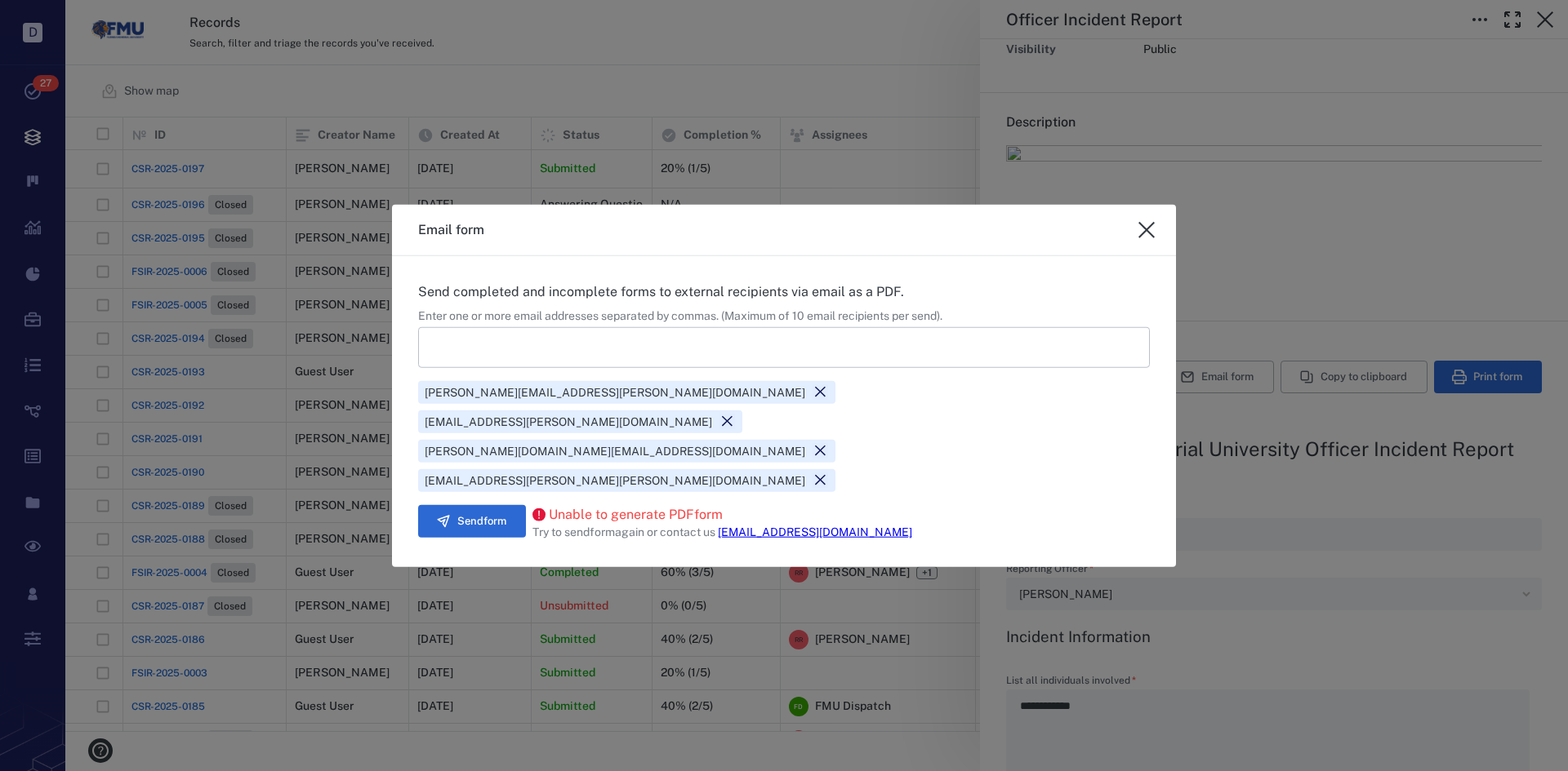
type textarea "*"
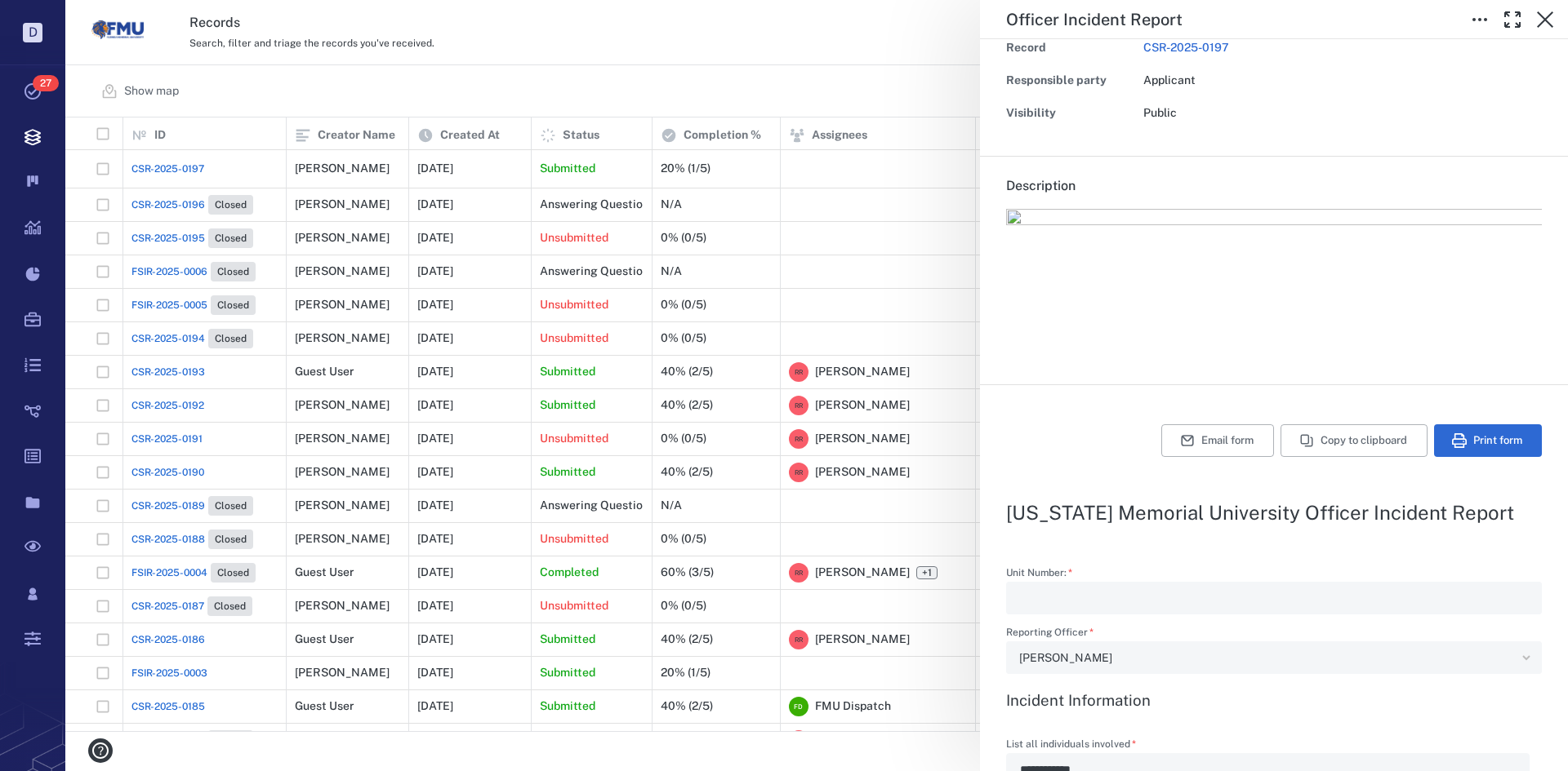
scroll to position [0, 0]
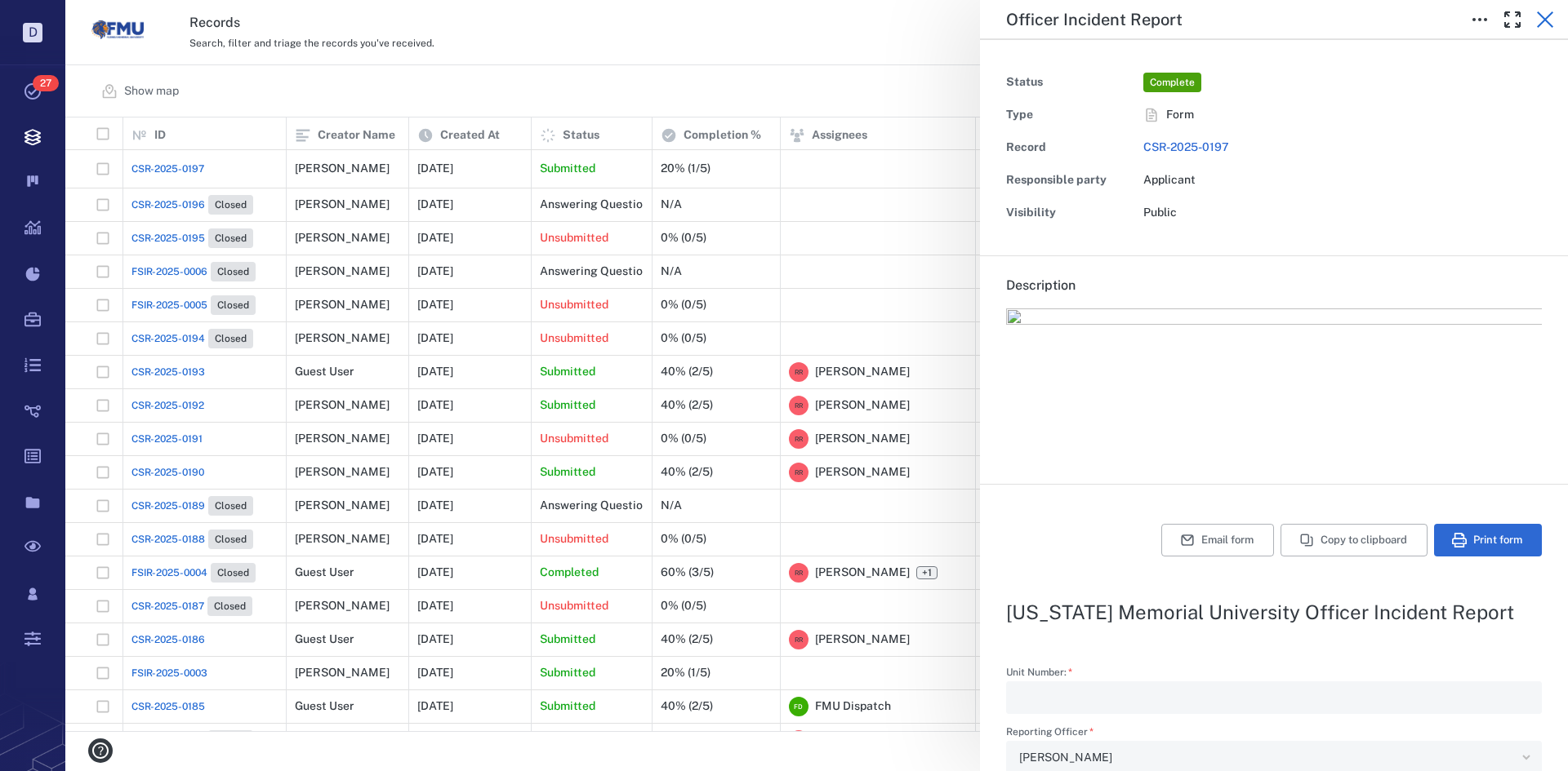
click at [1545, 22] on icon "button" at bounding box center [1545, 19] width 19 height 19
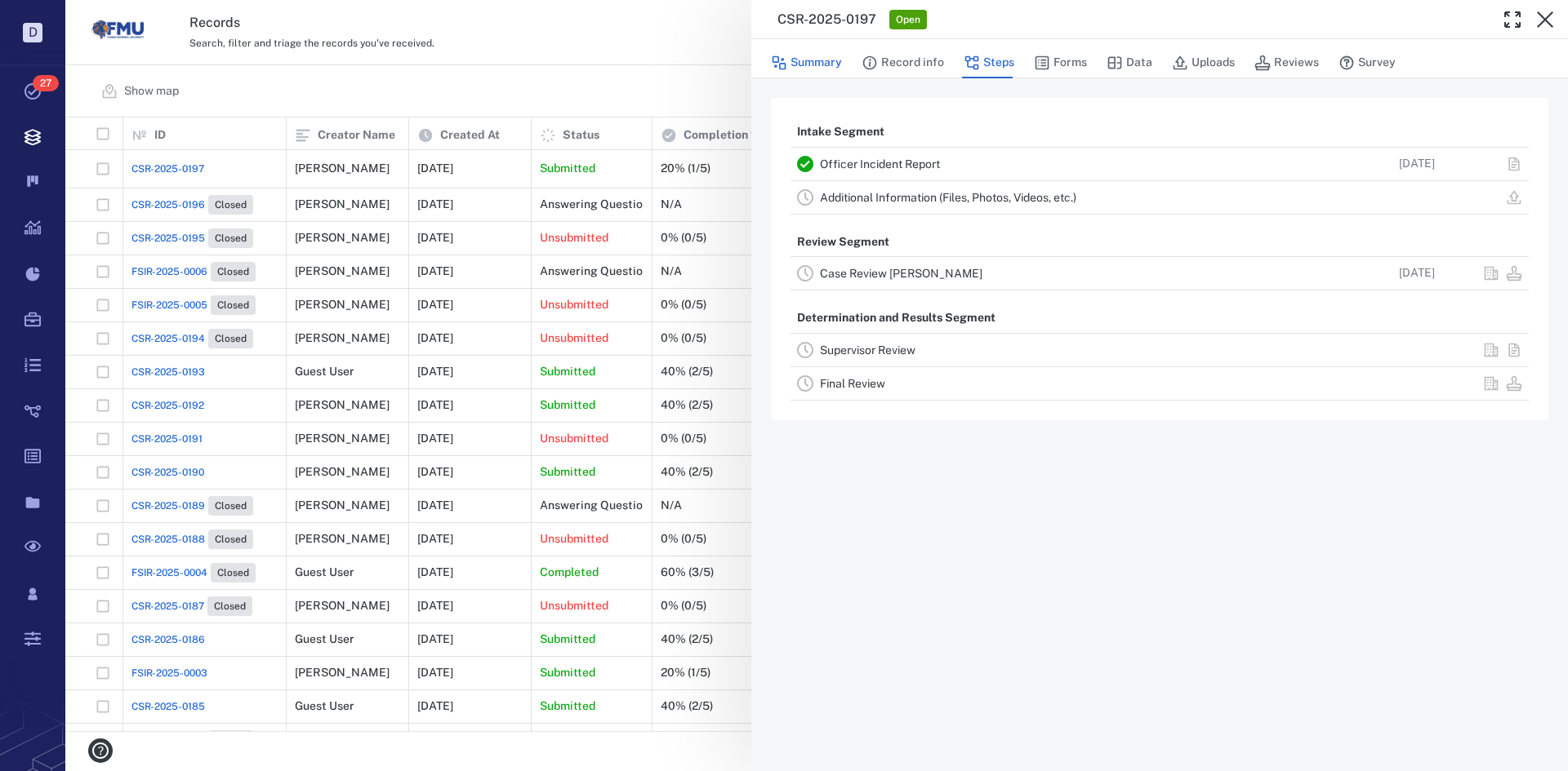
click at [821, 62] on button "Summary" at bounding box center [806, 63] width 71 height 31
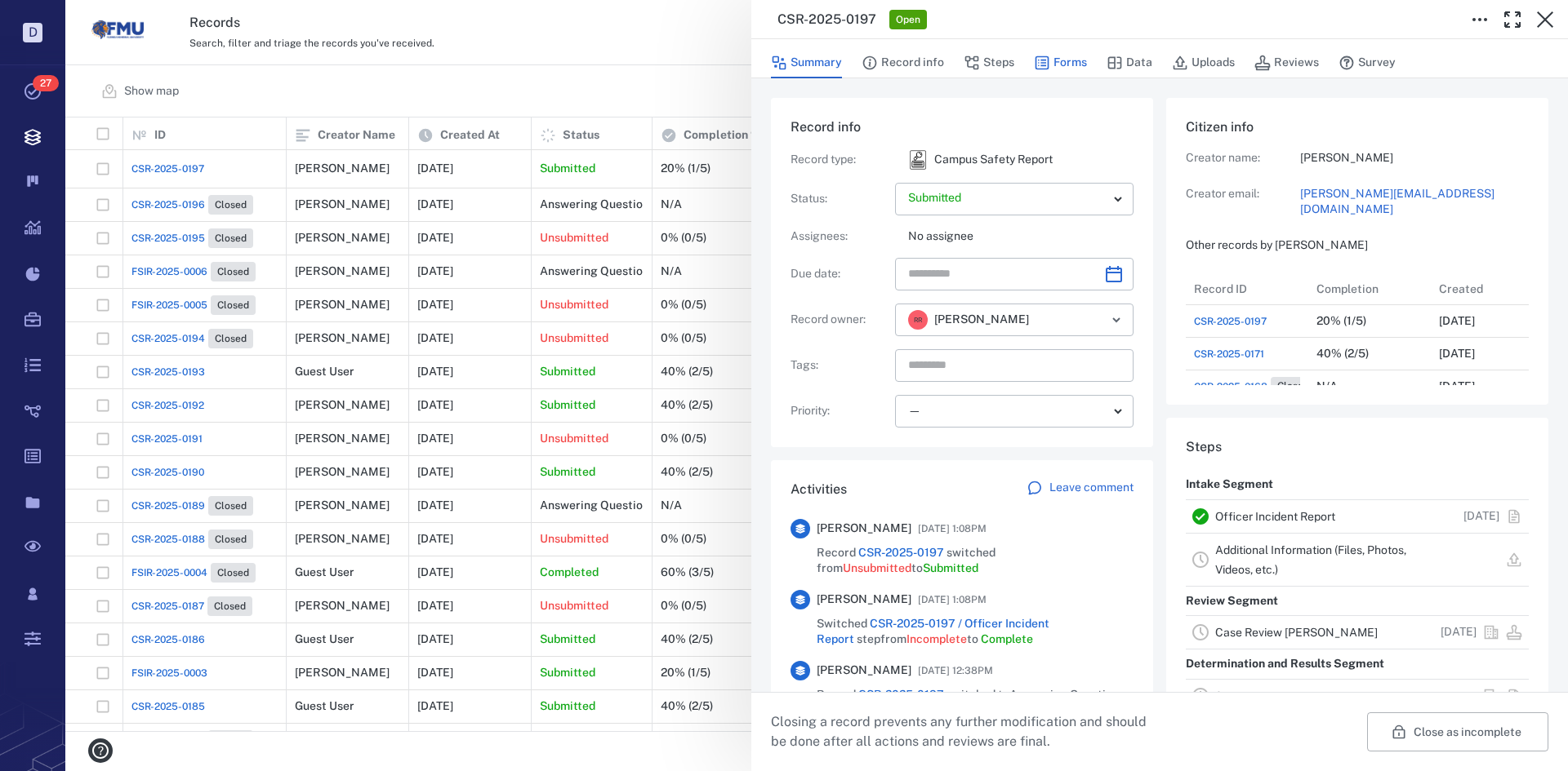
click at [1054, 65] on button "Forms" at bounding box center [1060, 63] width 53 height 31
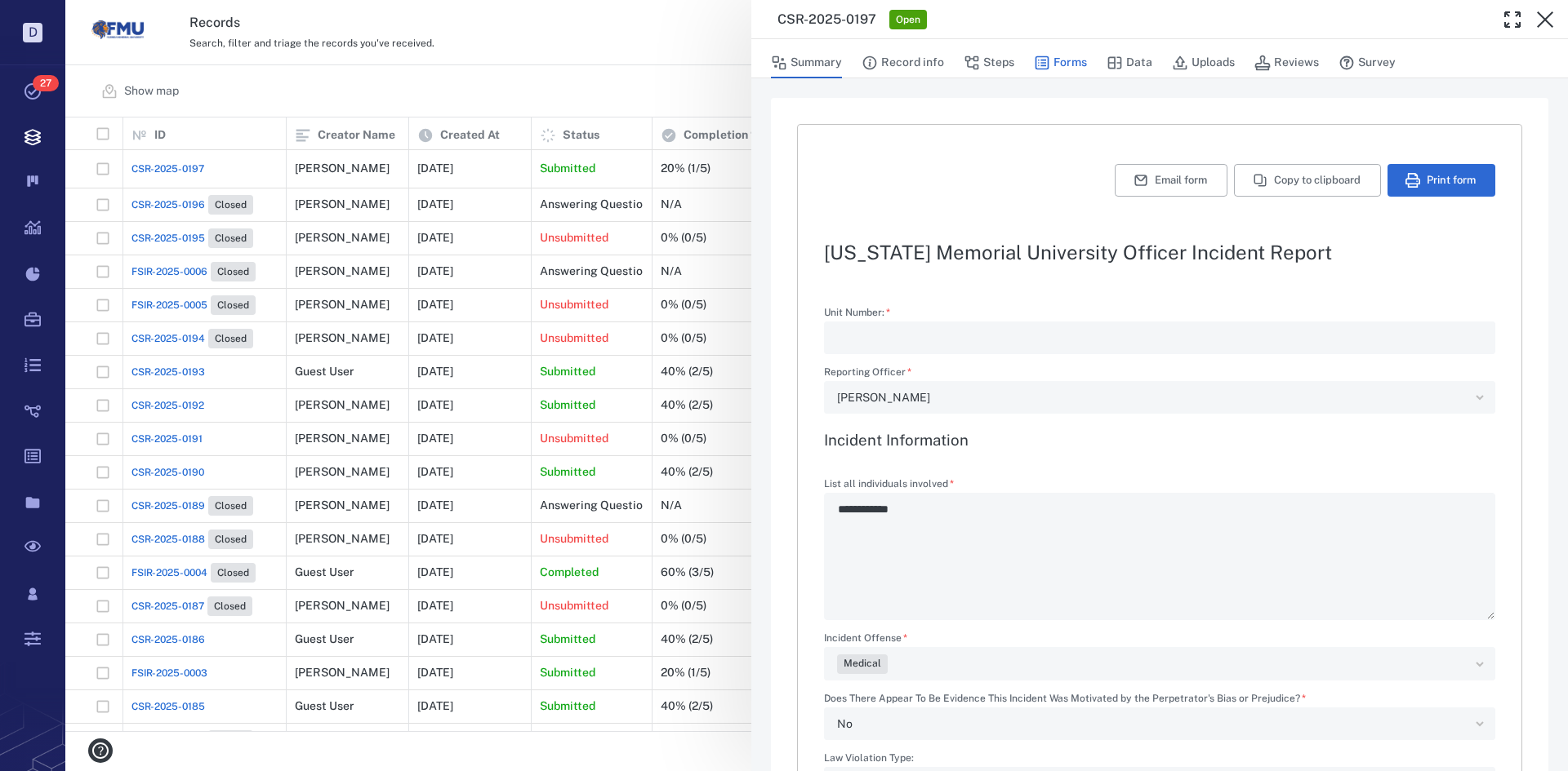
type textarea "*"
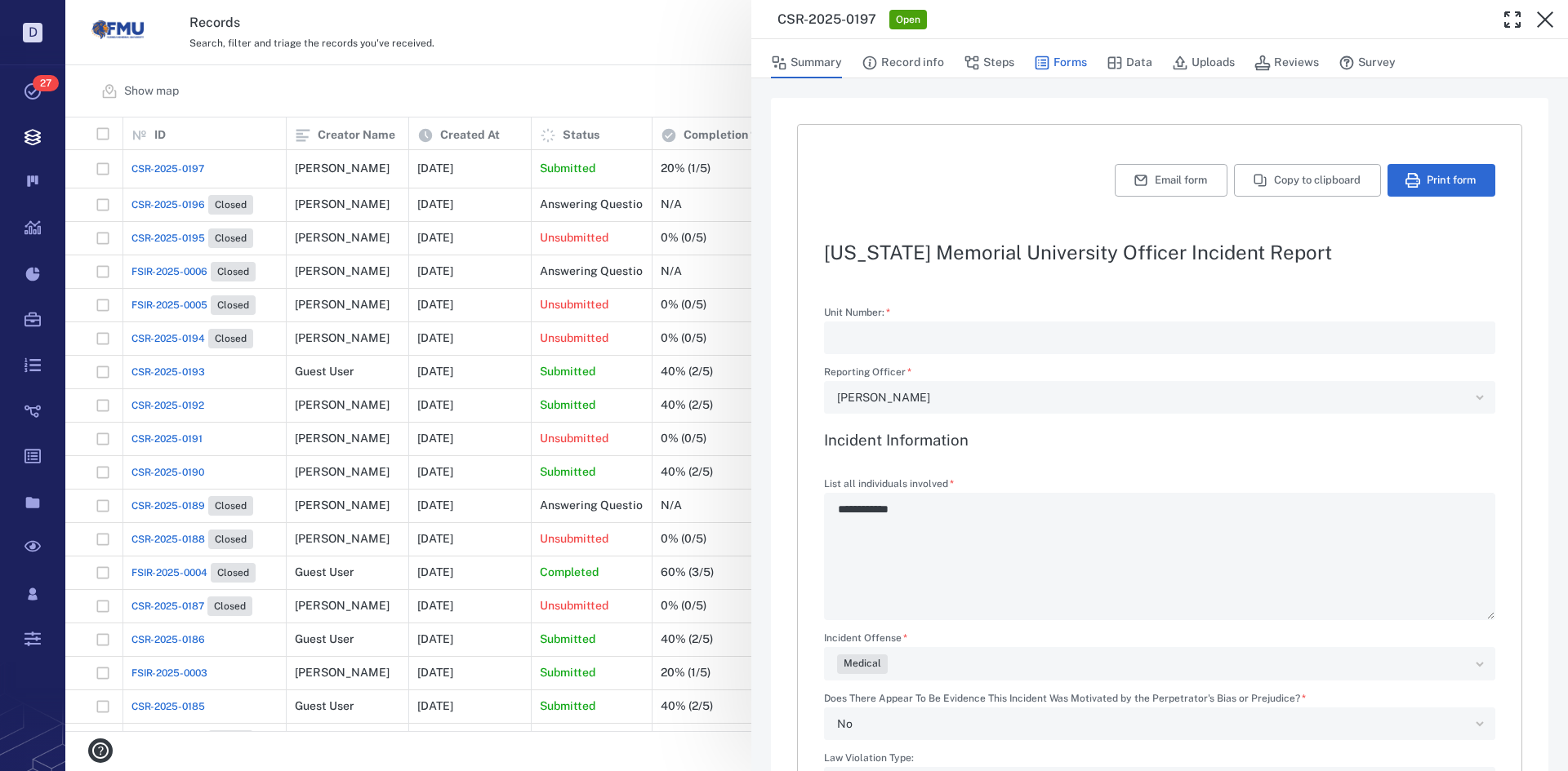
type textarea "*"
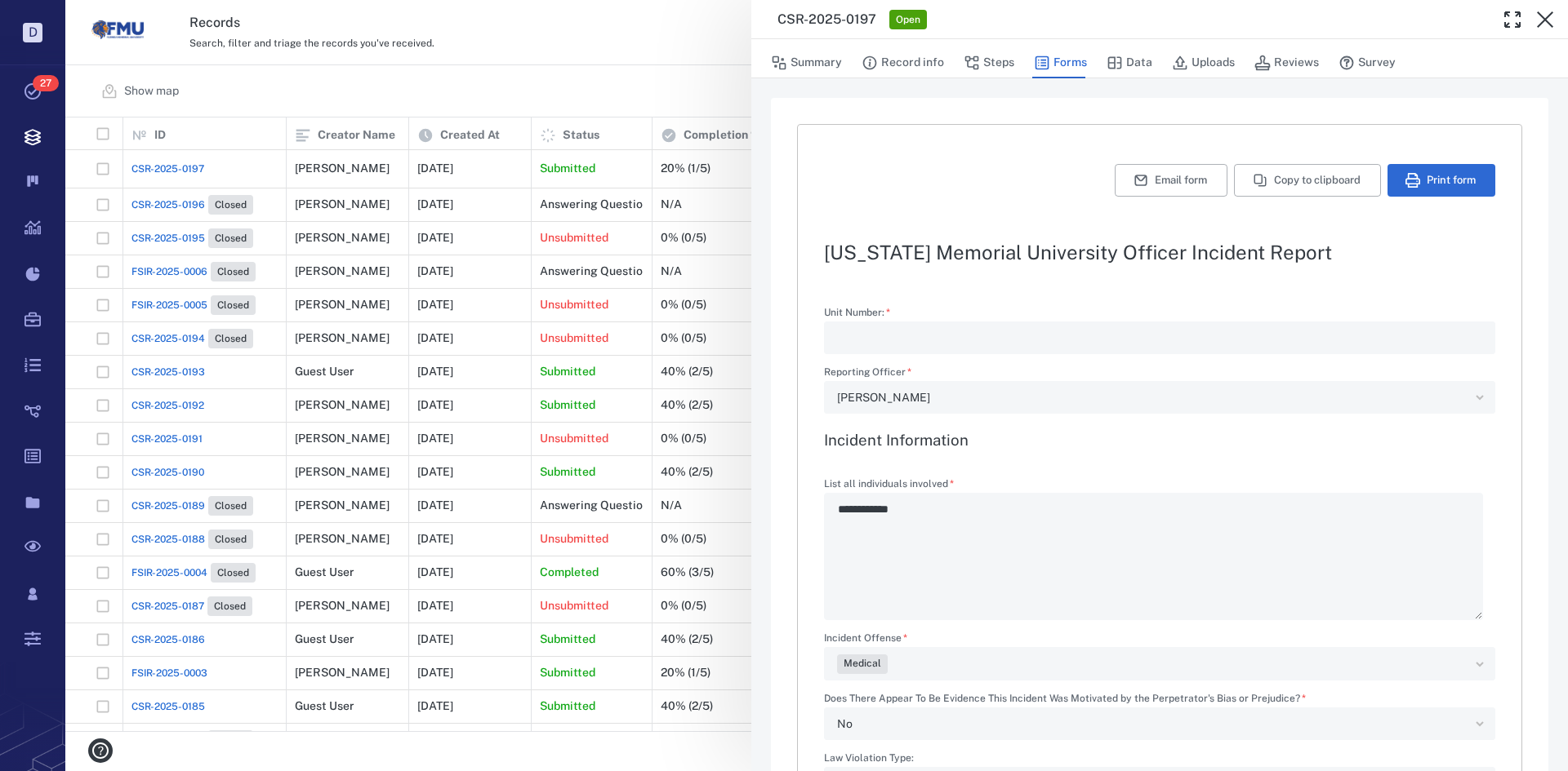
type textarea "*"
click at [1158, 175] on button "Email form" at bounding box center [1171, 180] width 113 height 33
type textarea "*"
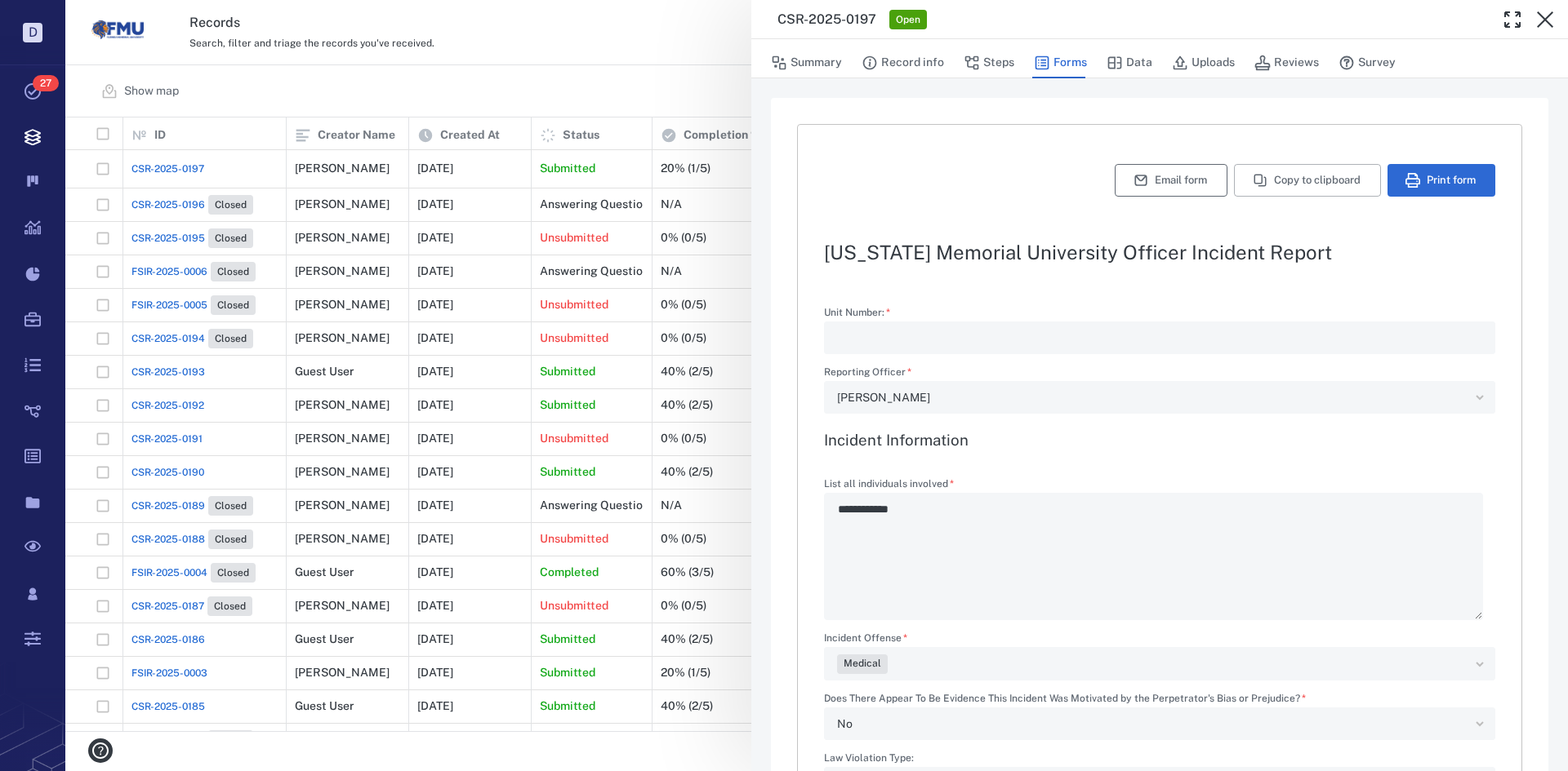
type textarea "*"
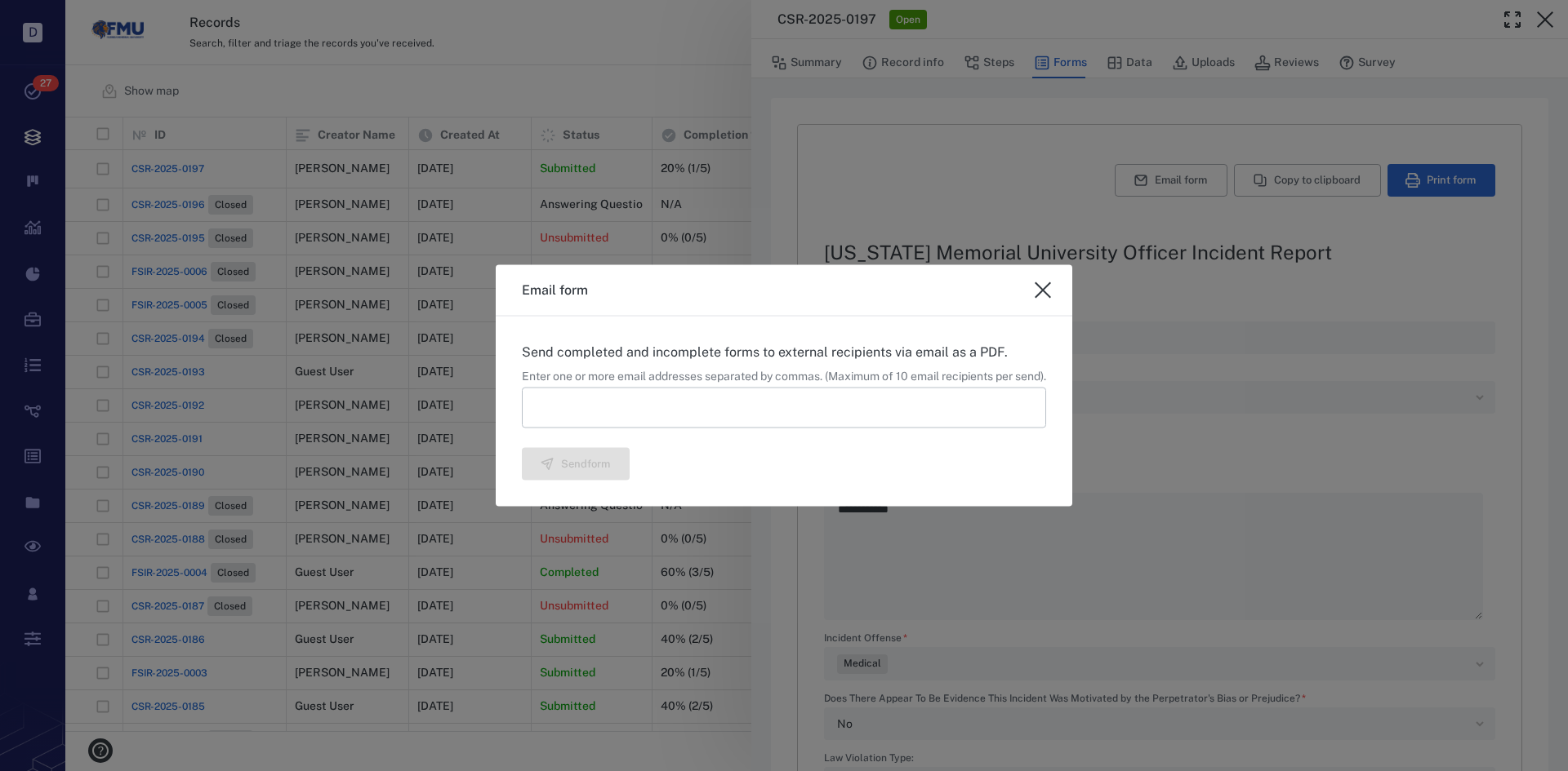
click at [685, 417] on input at bounding box center [784, 408] width 524 height 41
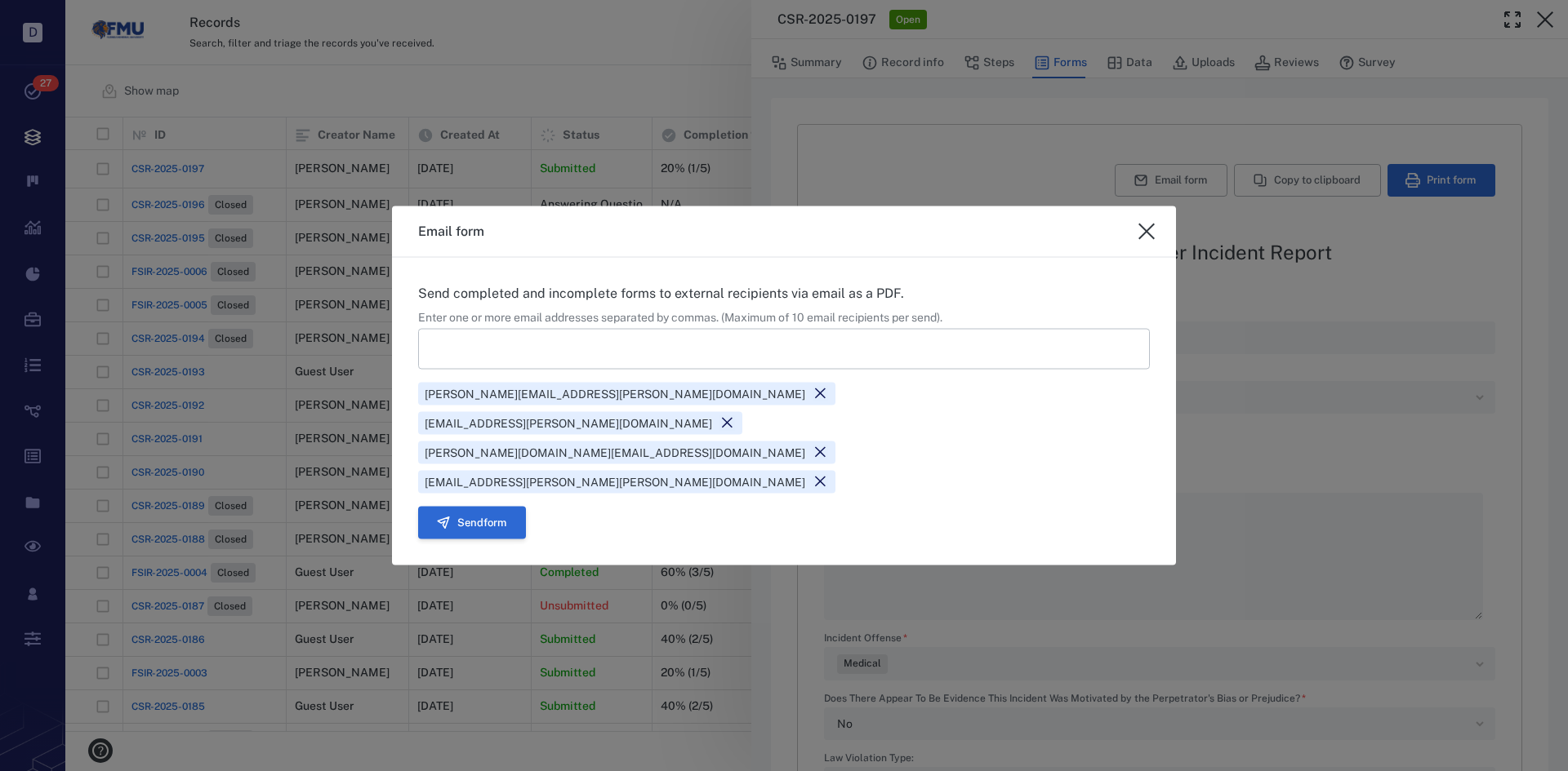
click at [483, 506] on button "Send form" at bounding box center [472, 522] width 108 height 33
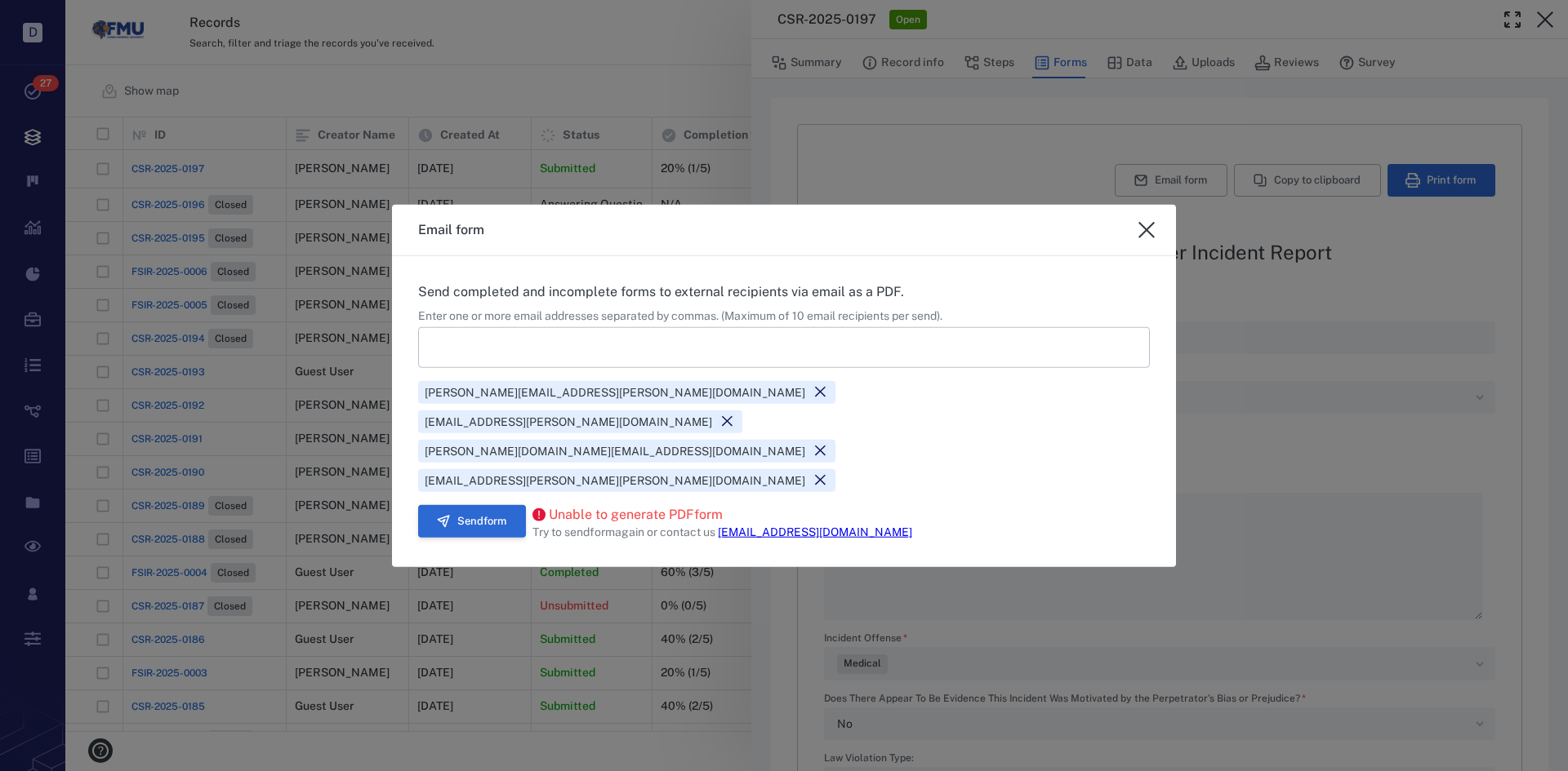
click at [483, 505] on button "Send form" at bounding box center [472, 521] width 108 height 33
click at [770, 526] on link "[EMAIL_ADDRESS][DOMAIN_NAME]" at bounding box center [815, 532] width 195 height 13
click at [792, 526] on link "[EMAIL_ADDRESS][DOMAIN_NAME]" at bounding box center [815, 532] width 195 height 13
click at [803, 526] on link "[EMAIL_ADDRESS][DOMAIN_NAME]" at bounding box center [815, 532] width 195 height 13
